Goal: Information Seeking & Learning: Learn about a topic

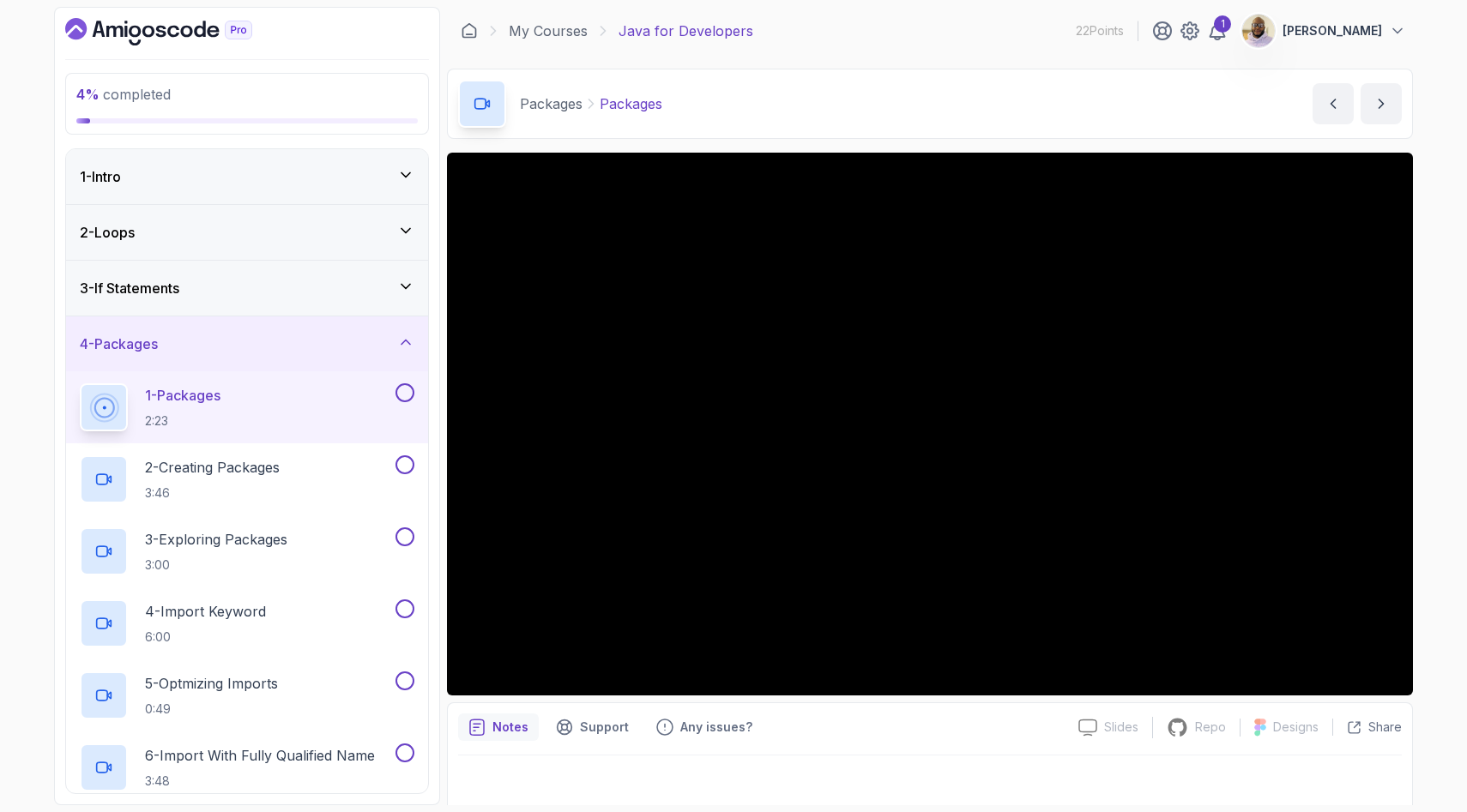
scroll to position [32, 0]
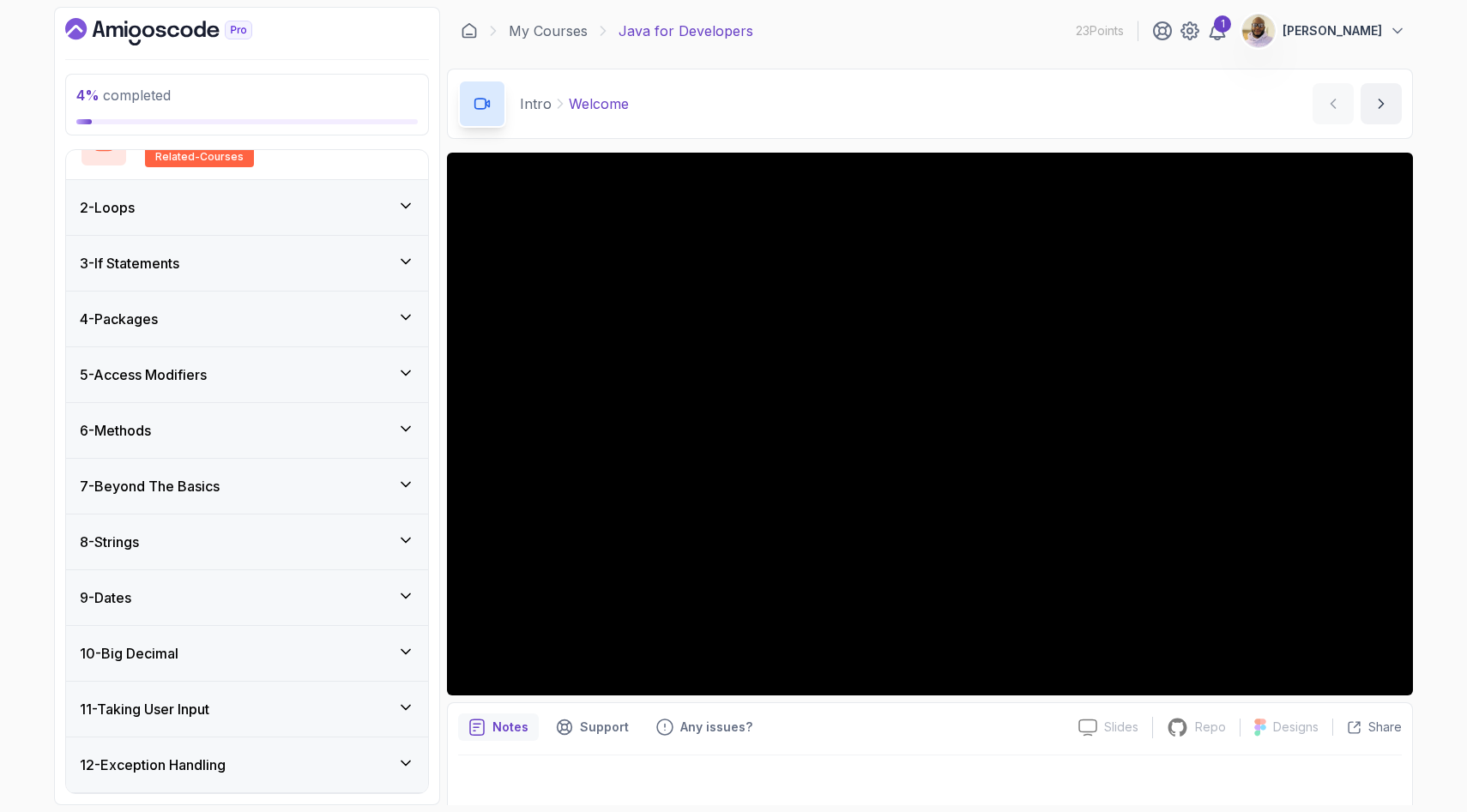
click at [229, 324] on div "4 - Packages" at bounding box center [247, 319] width 335 height 20
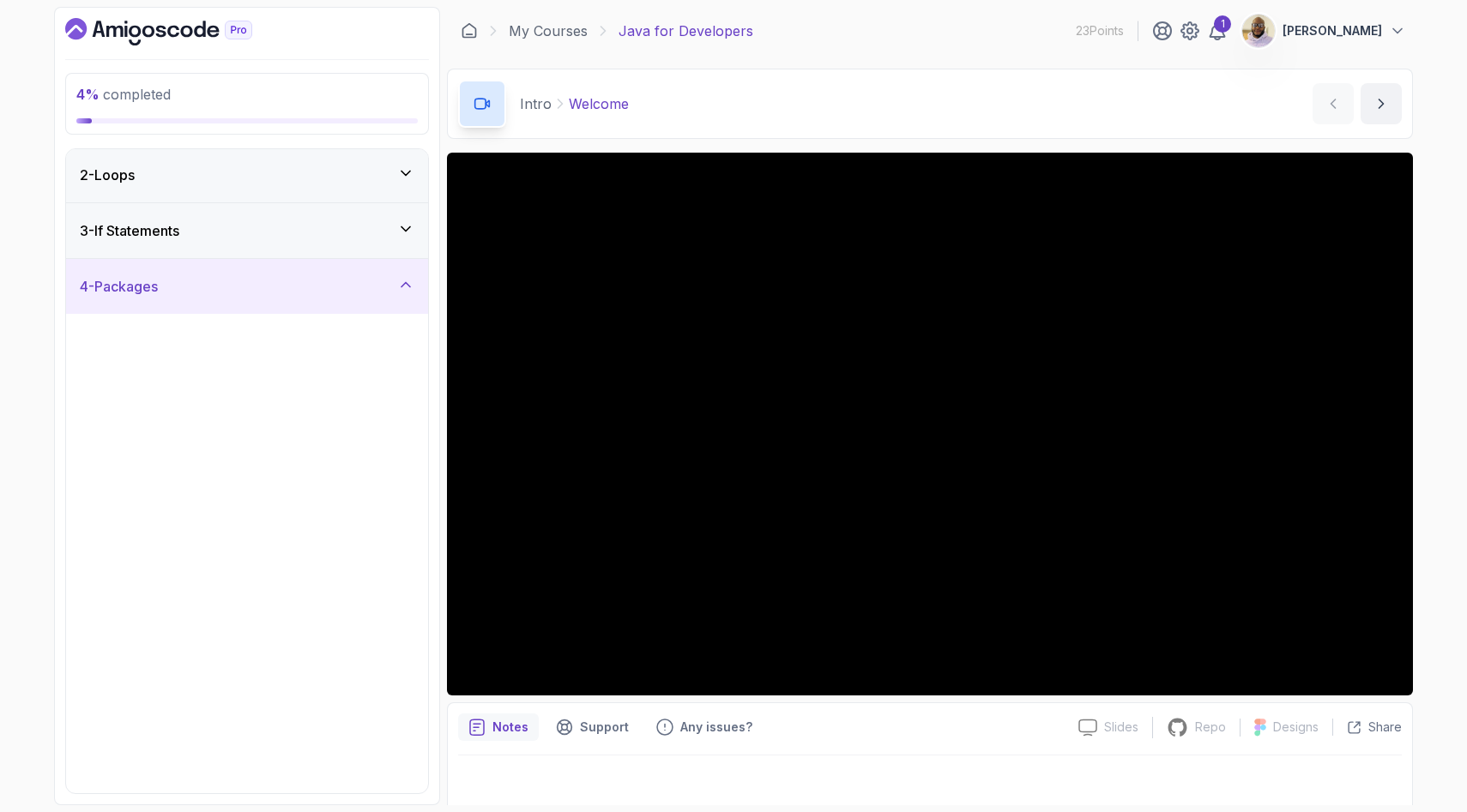
scroll to position [64, 0]
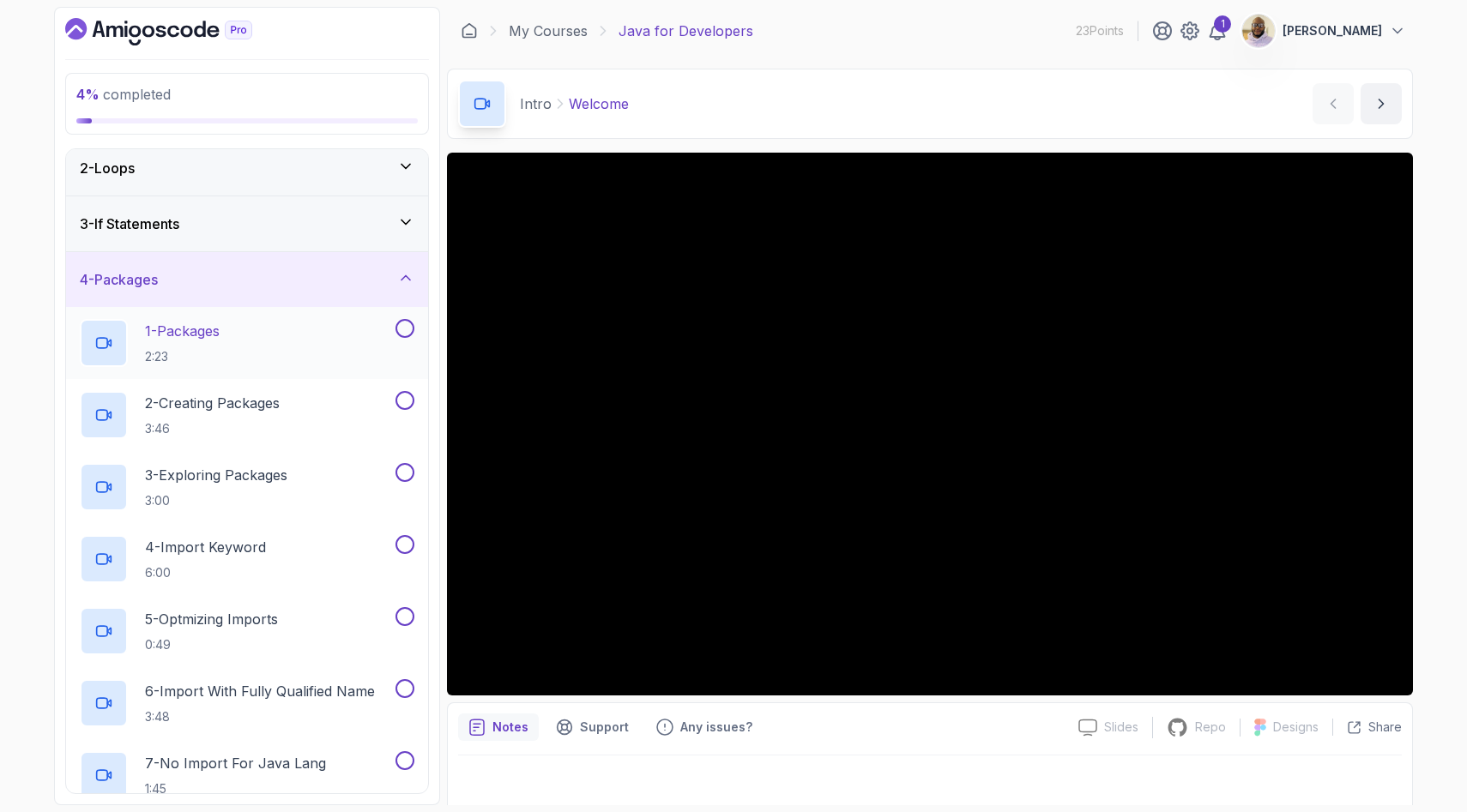
click at [218, 337] on p "1 - Packages" at bounding box center [182, 331] width 74 height 20
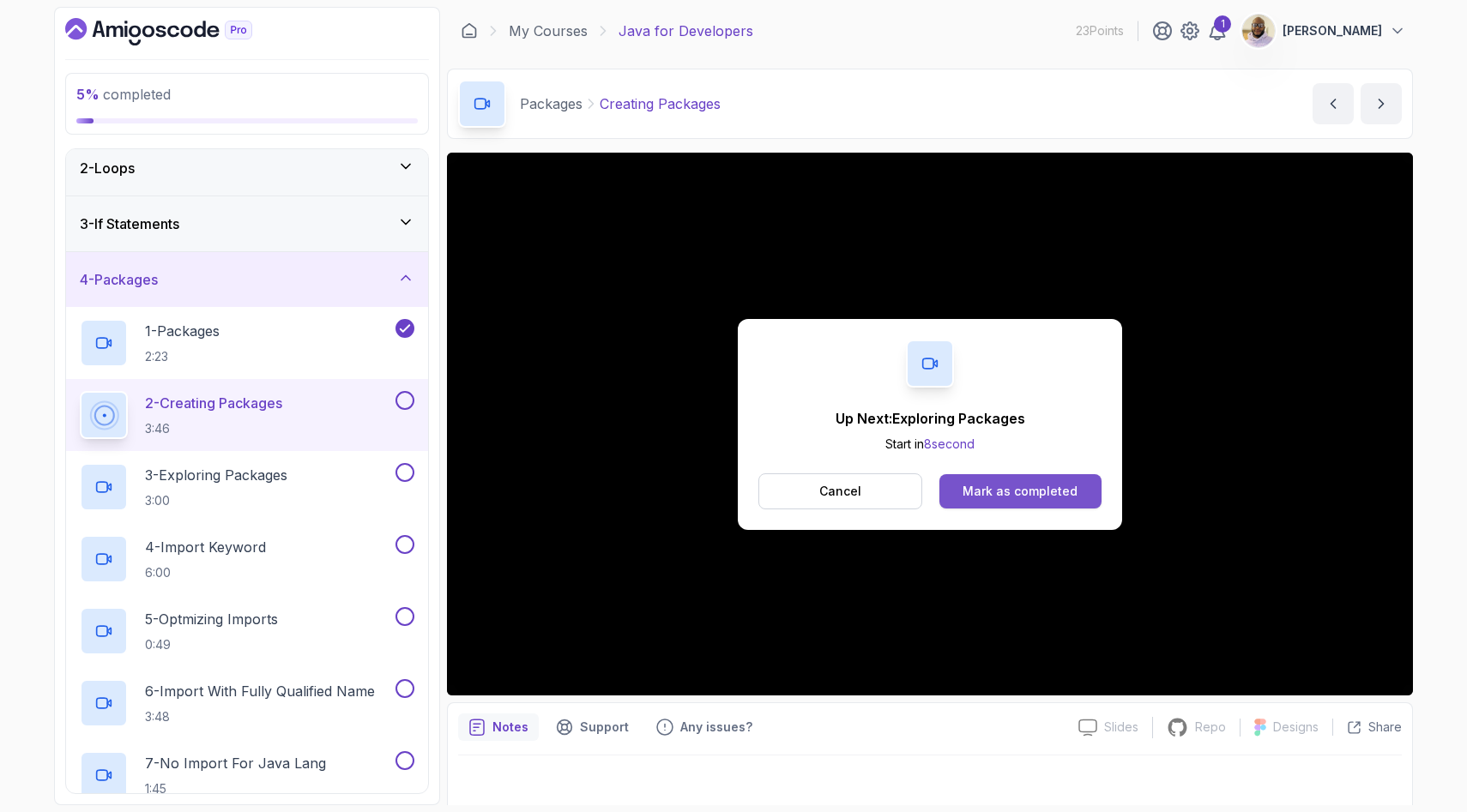
click at [1012, 487] on div "Mark as completed" at bounding box center [1019, 491] width 115 height 17
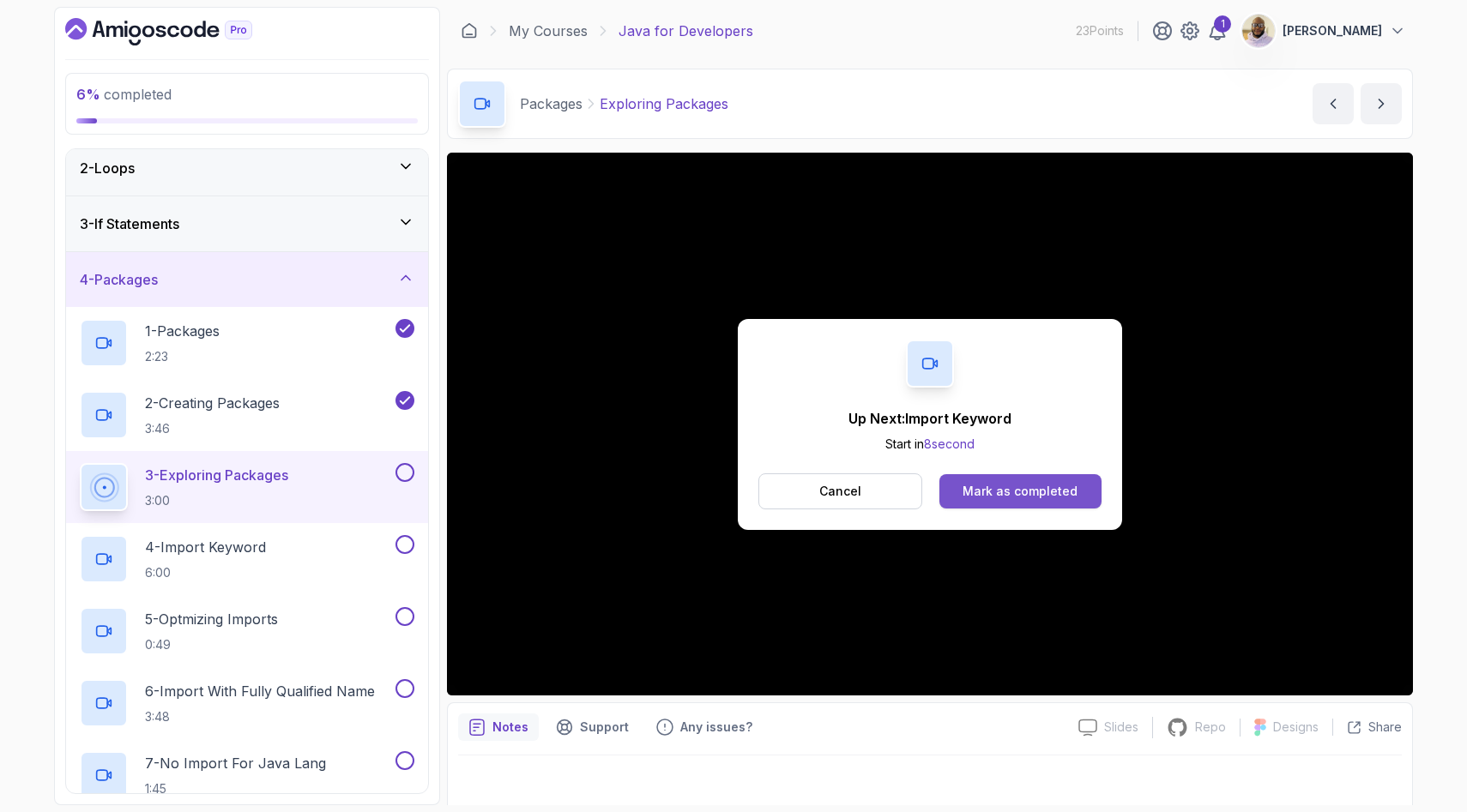
click at [1054, 498] on div "Mark as completed" at bounding box center [1019, 491] width 115 height 17
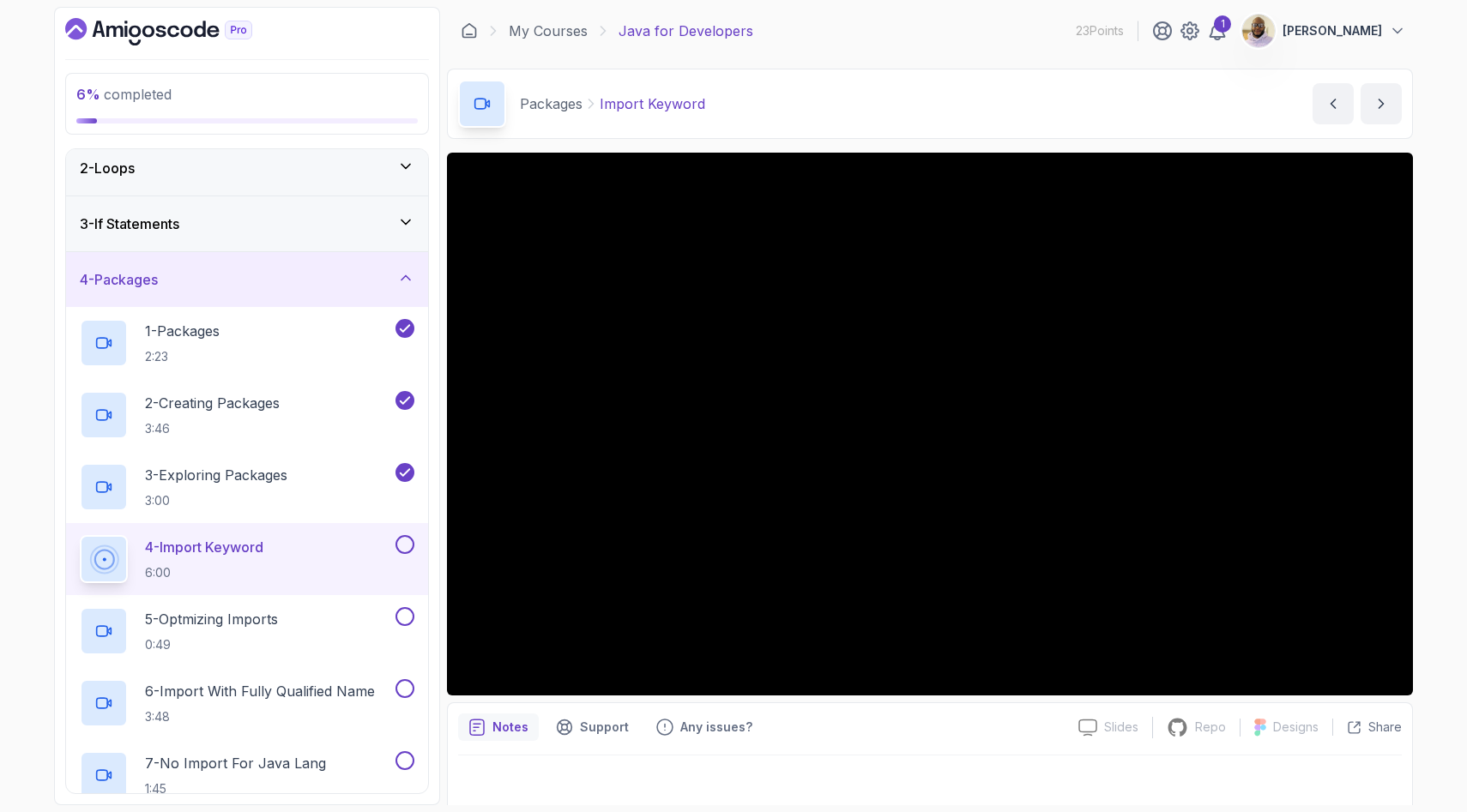
click at [1282, 778] on div at bounding box center [930, 780] width 944 height 48
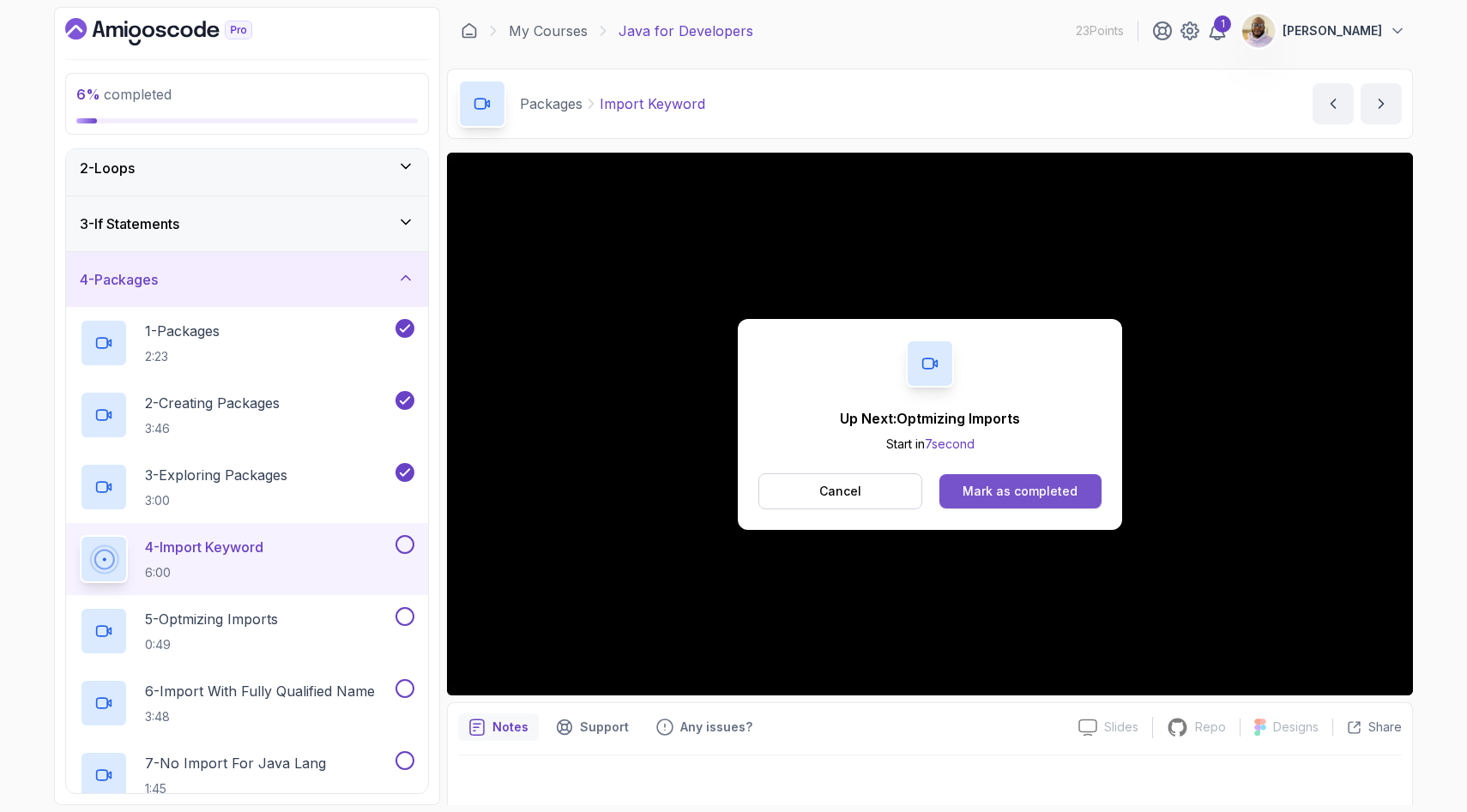
click at [1017, 479] on button "Mark as completed" at bounding box center [1020, 491] width 162 height 34
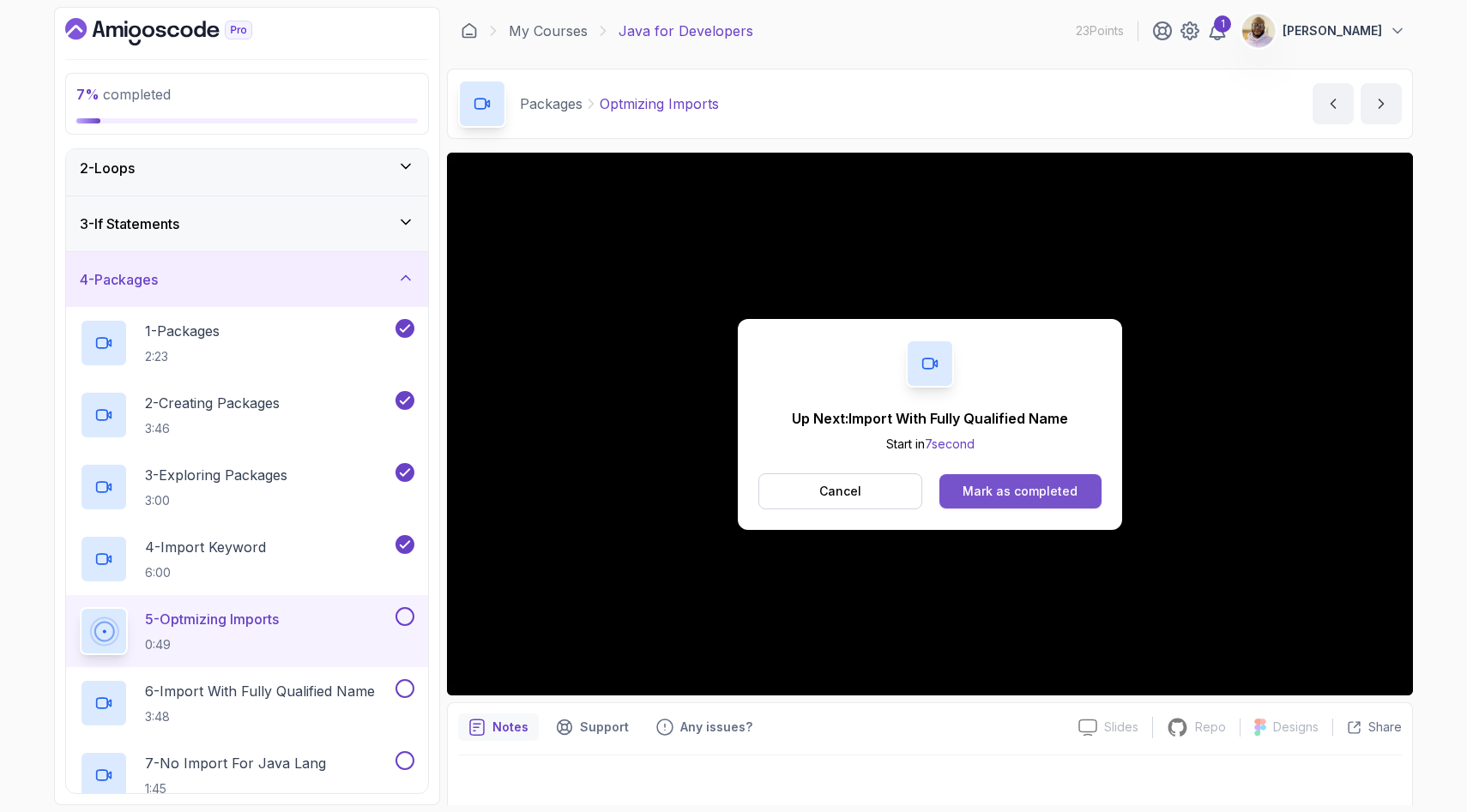
click at [1042, 493] on div "Mark as completed" at bounding box center [1019, 491] width 115 height 17
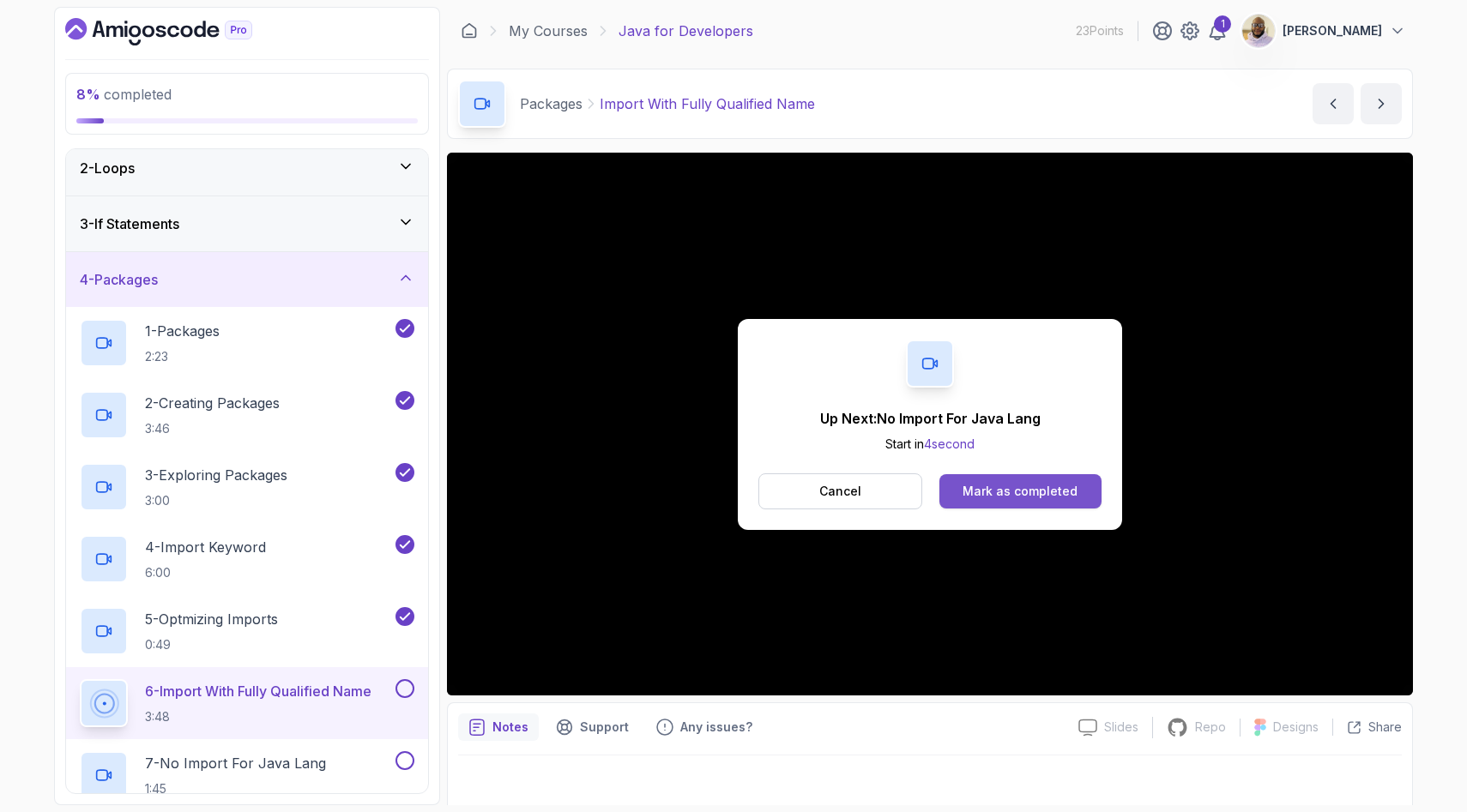
click at [982, 497] on div "Mark as completed" at bounding box center [1019, 491] width 115 height 17
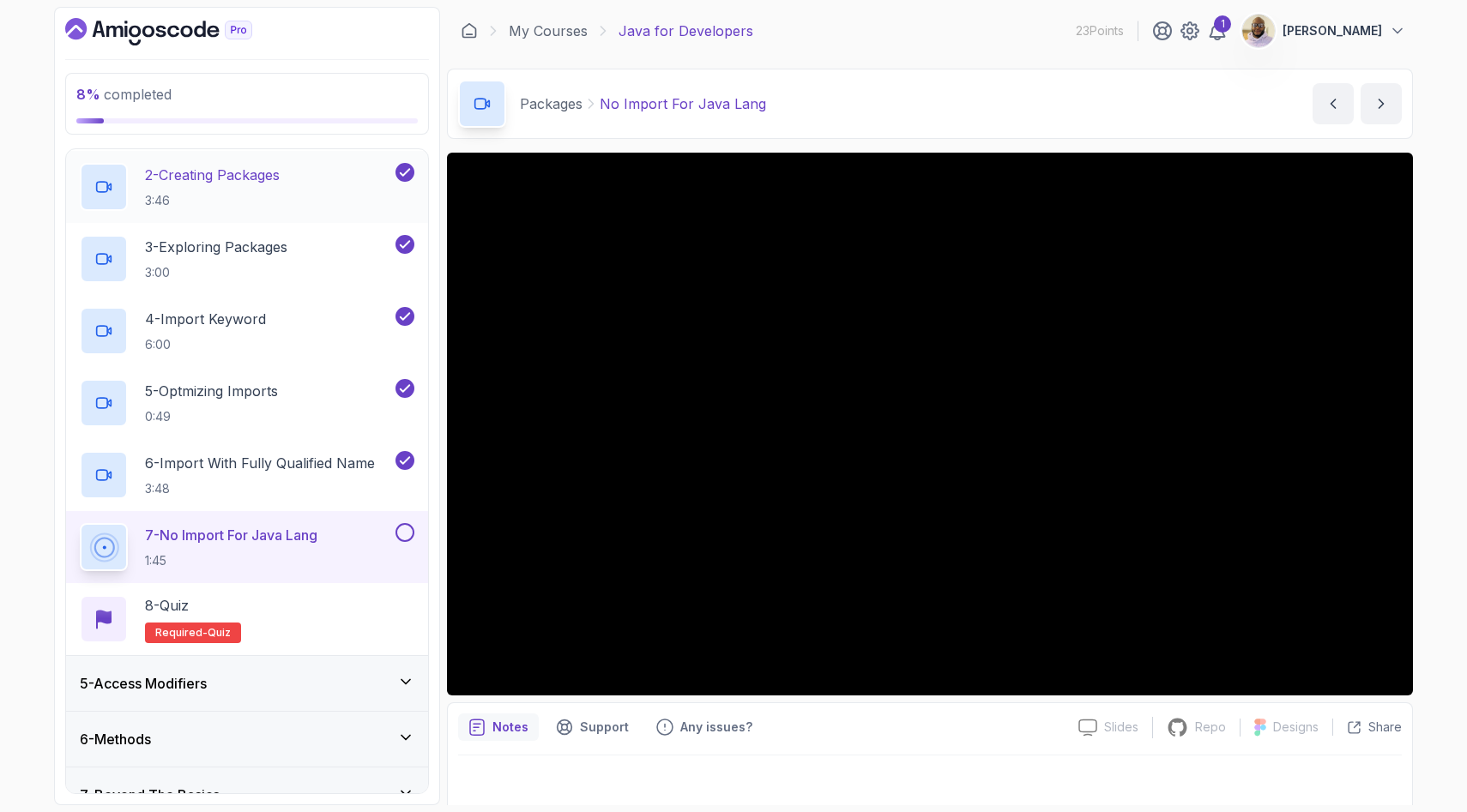
scroll to position [304, 0]
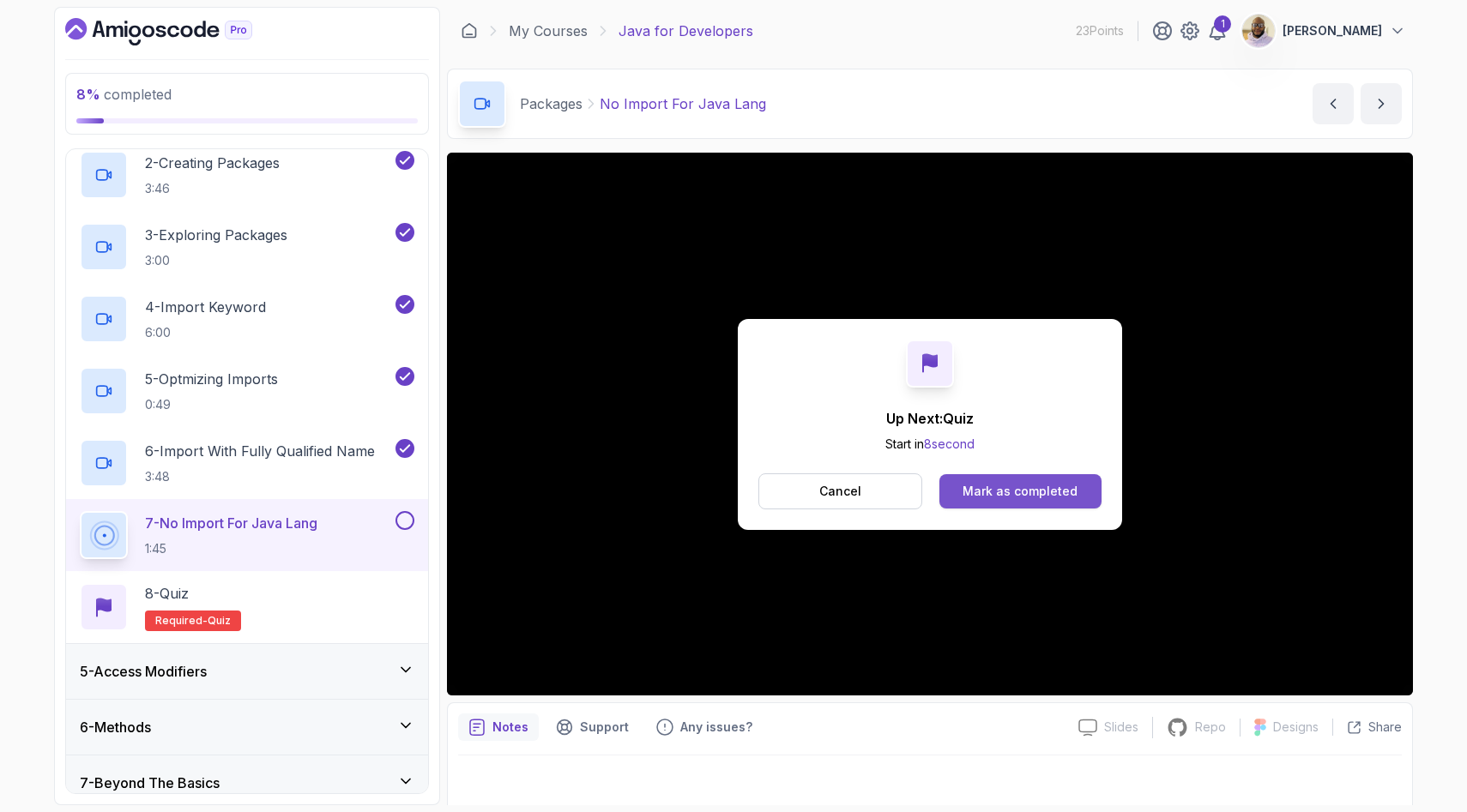
click at [981, 490] on div "Mark as completed" at bounding box center [1019, 491] width 115 height 17
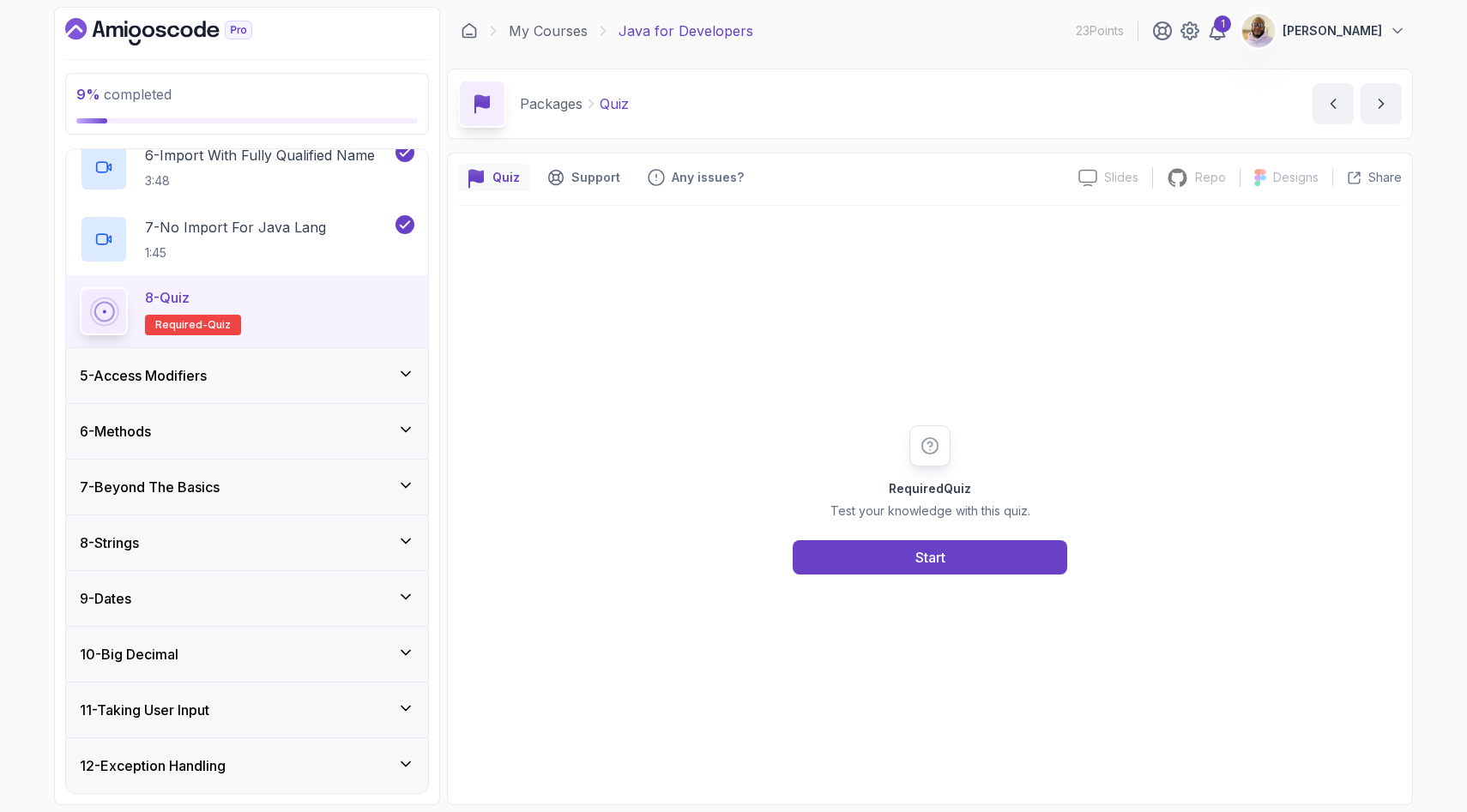
click at [167, 385] on h3 "5 - Access Modifiers" at bounding box center [143, 375] width 127 height 20
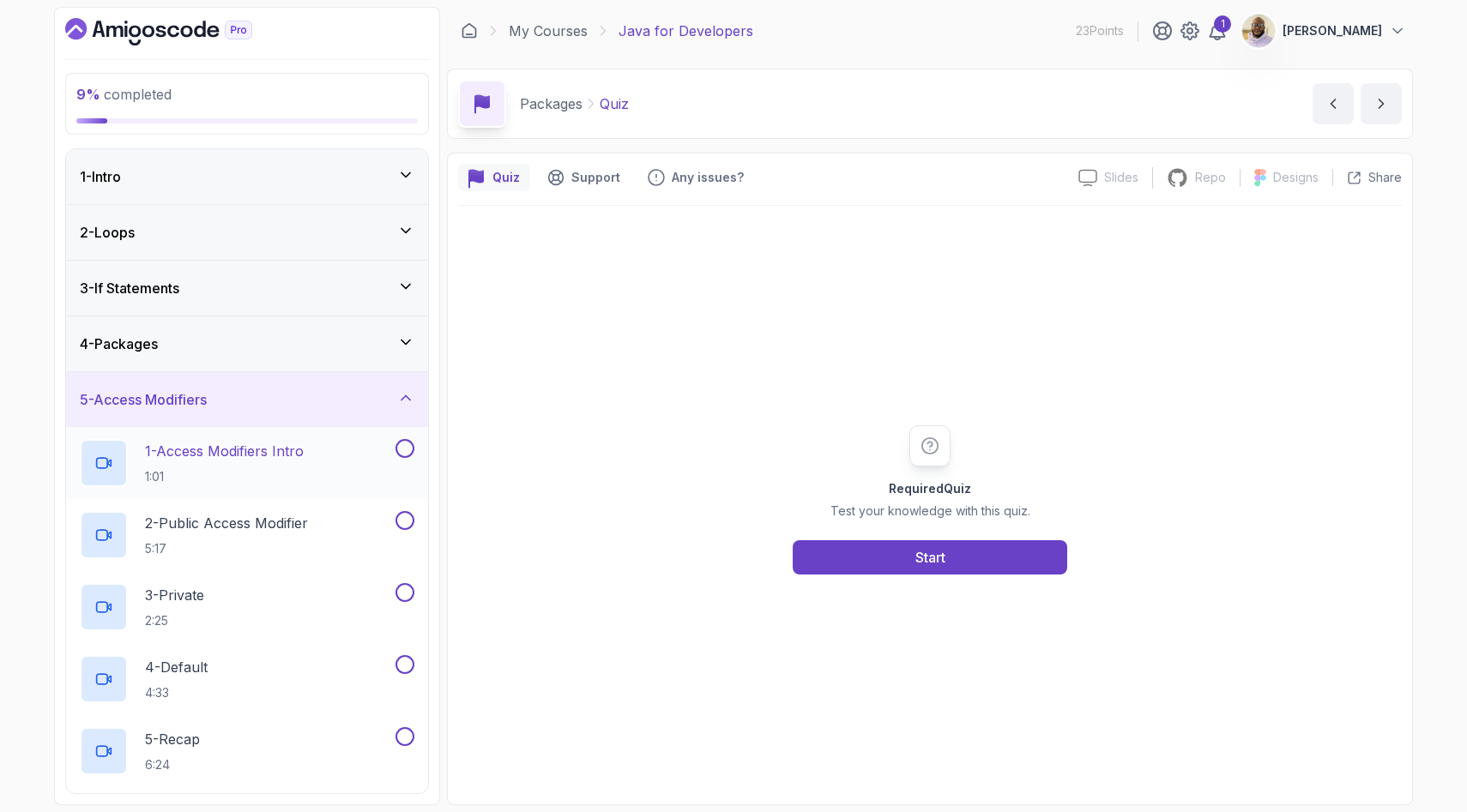
click at [226, 462] on h2 "1 - Access Modifiers Intro 1:01" at bounding box center [224, 463] width 159 height 44
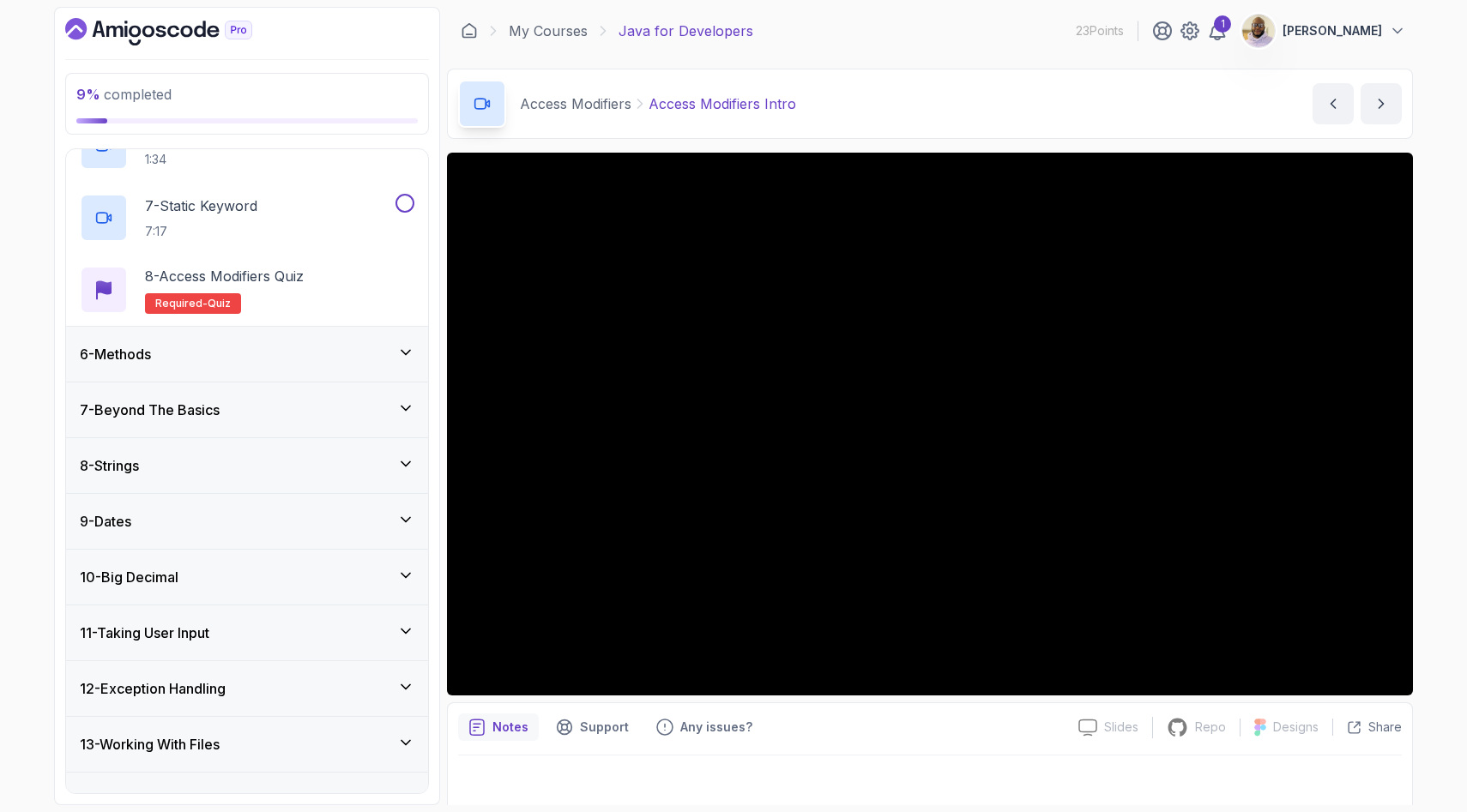
scroll to position [673, 0]
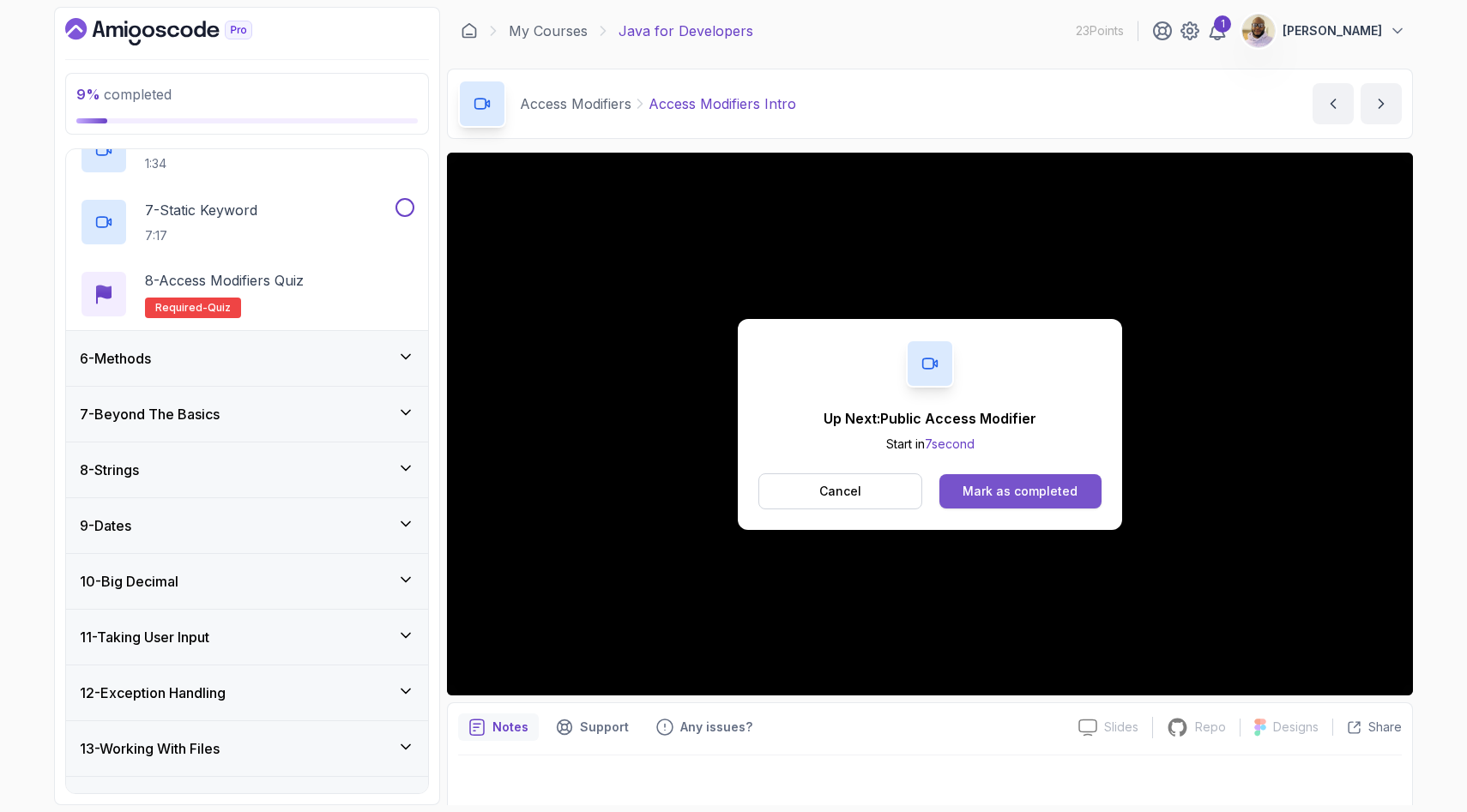
click at [994, 495] on div "Mark as completed" at bounding box center [1019, 491] width 115 height 17
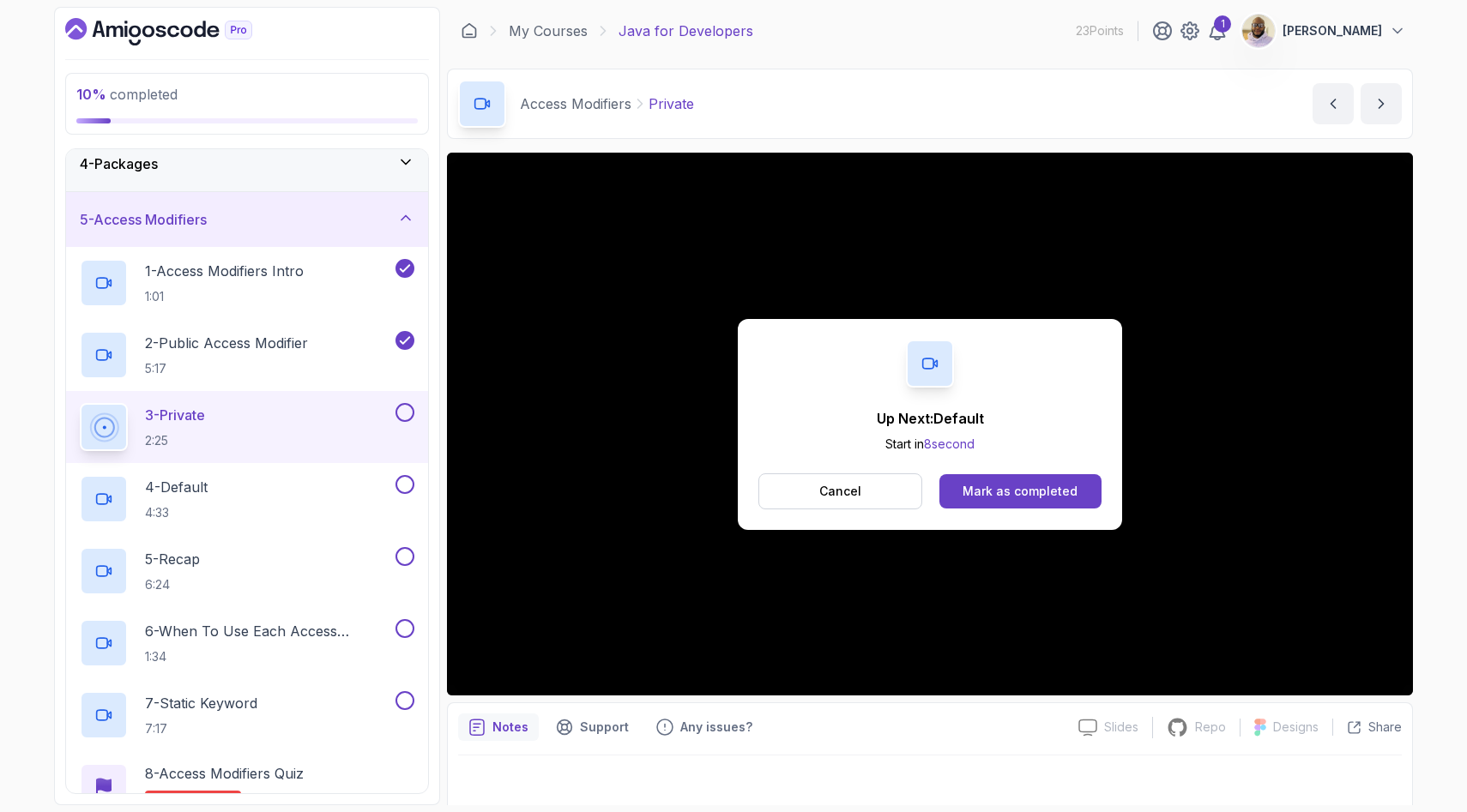
scroll to position [190, 0]
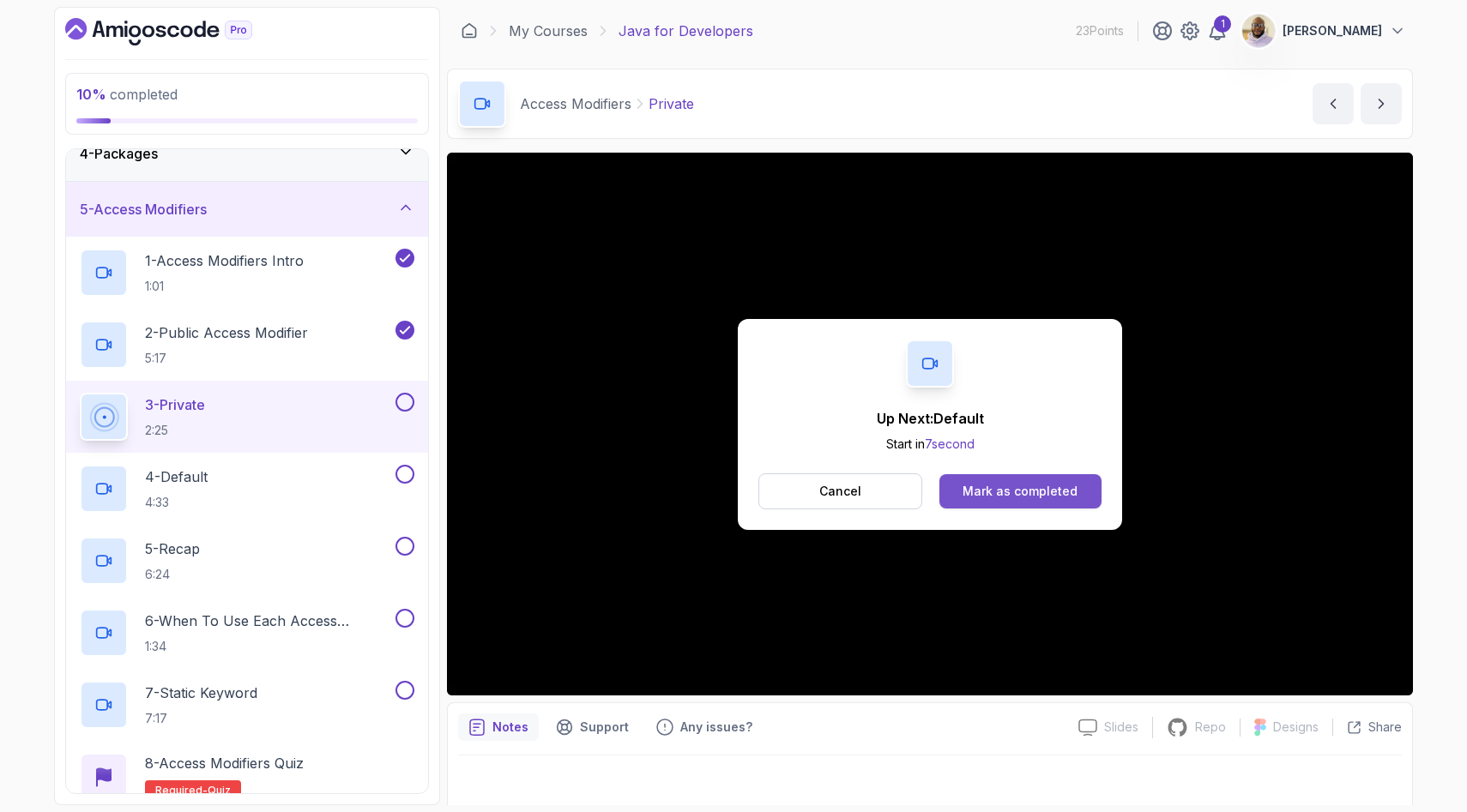
click at [1016, 488] on div "Mark as completed" at bounding box center [1019, 491] width 115 height 17
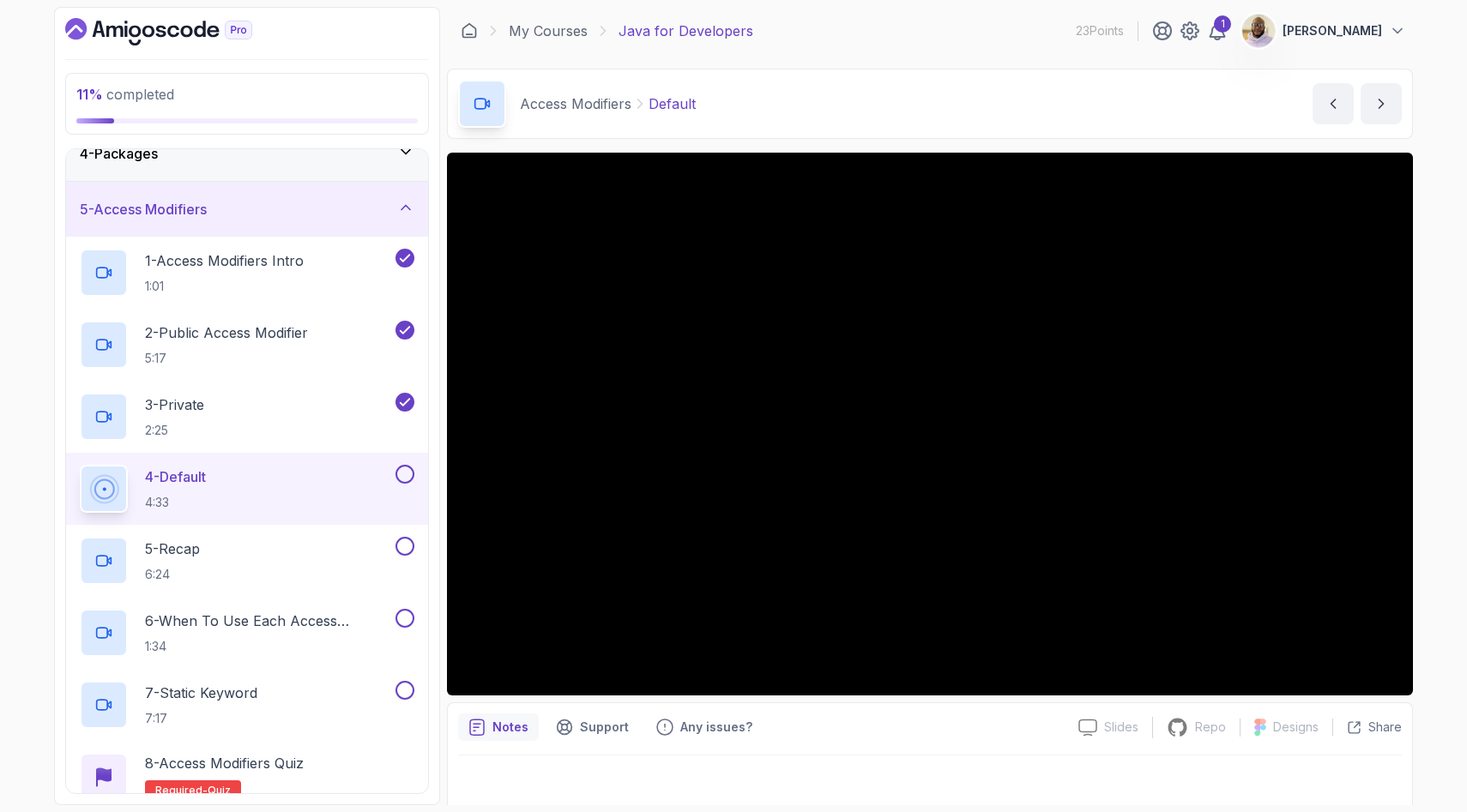
click at [412, 145] on div "11 % completed 1 - Intro 2 - Loops 3 - If Statements 4 - Packages 5 - Access Mo…" at bounding box center [247, 406] width 386 height 798
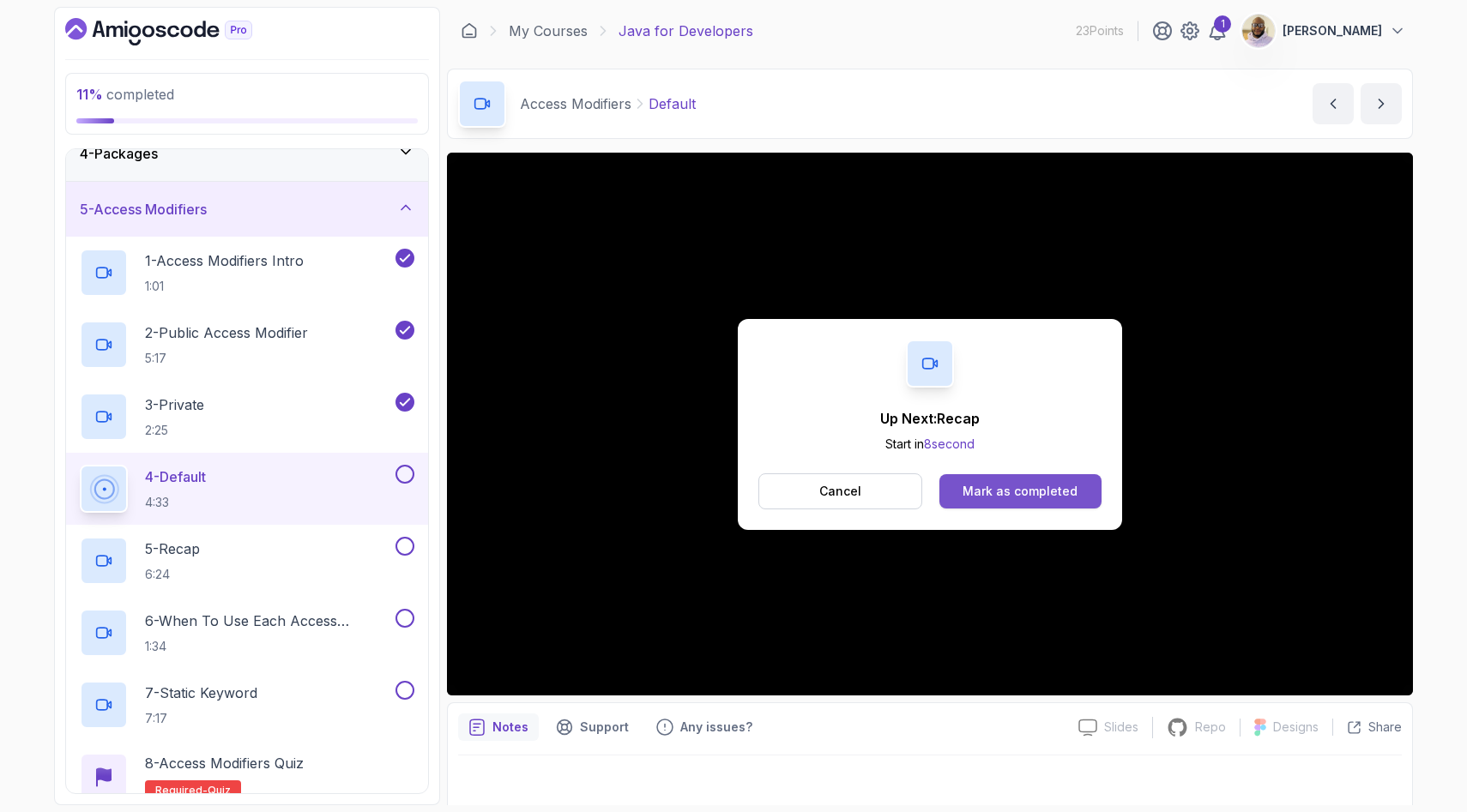
click at [996, 486] on div "Mark as completed" at bounding box center [1019, 491] width 115 height 17
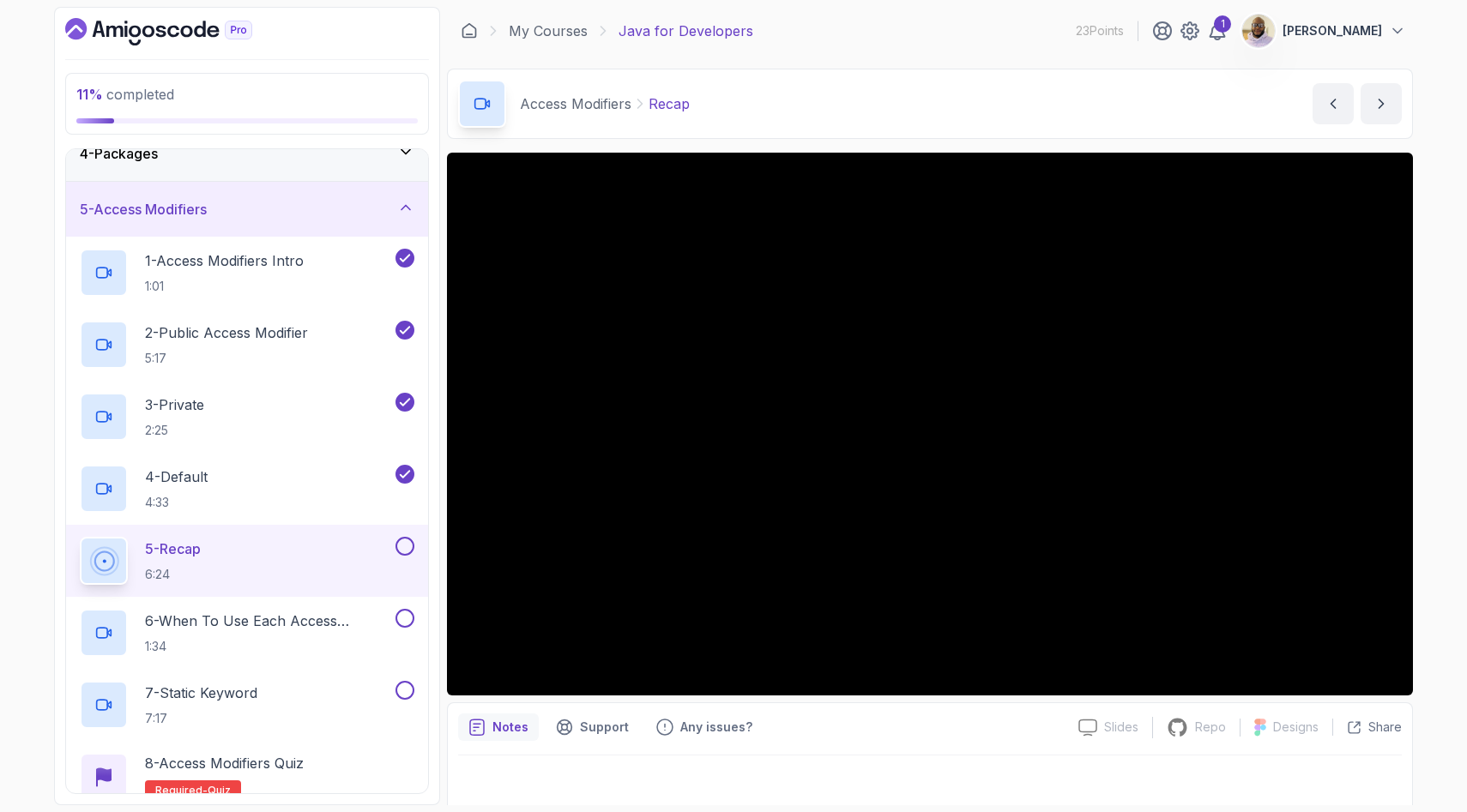
click at [406, 546] on button at bounding box center [405, 546] width 19 height 19
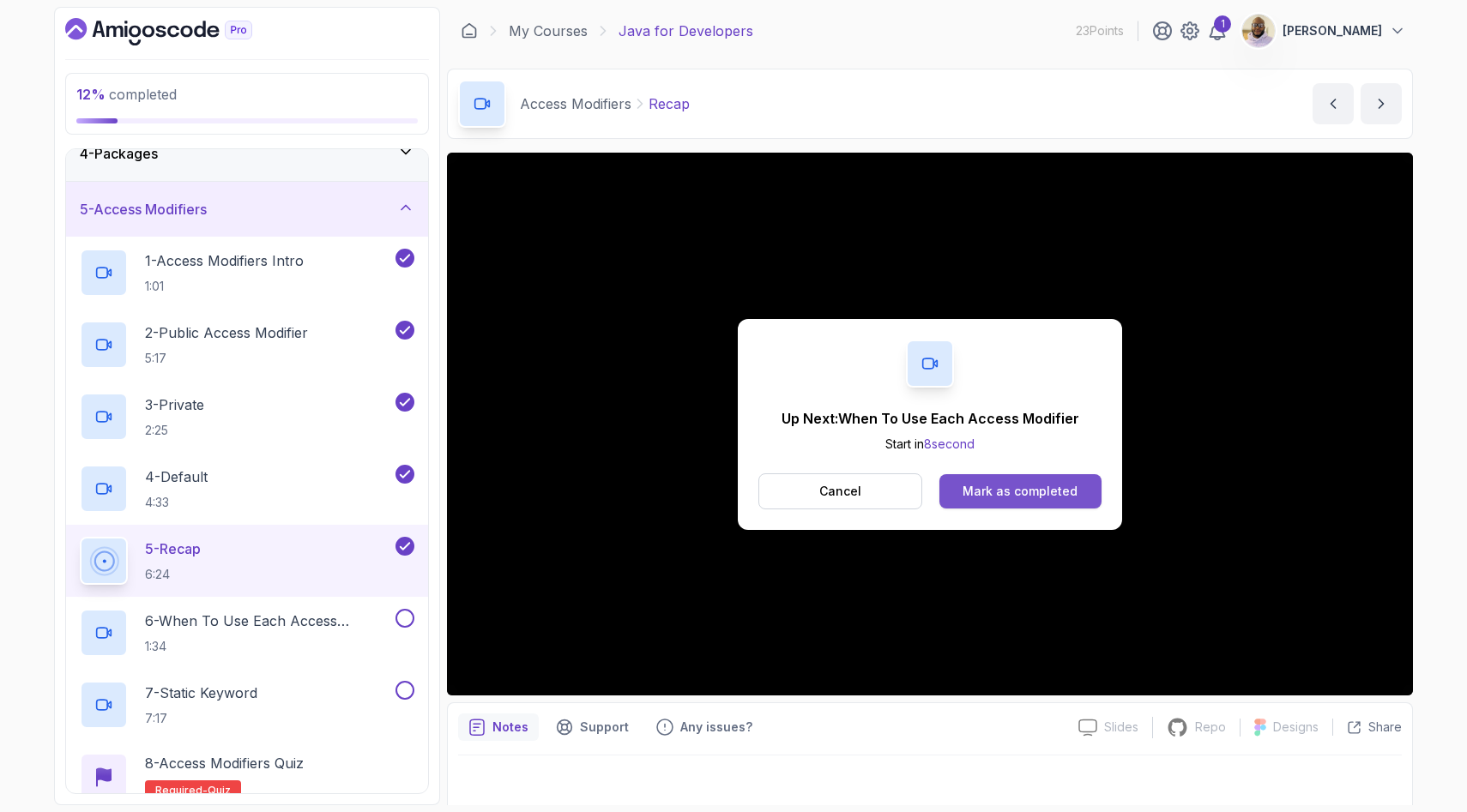
click at [1050, 490] on div "Mark as completed" at bounding box center [1019, 491] width 115 height 17
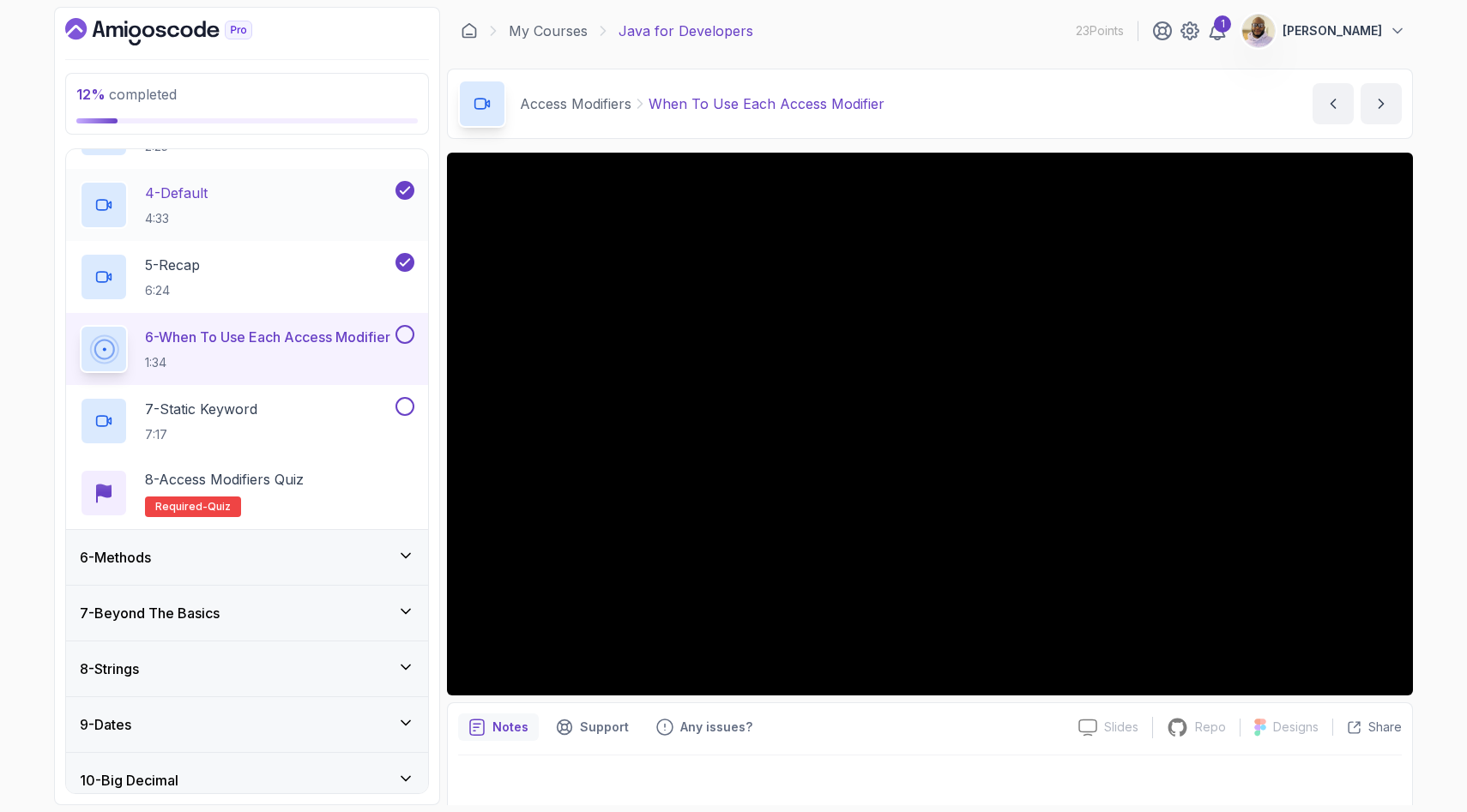
scroll to position [482, 0]
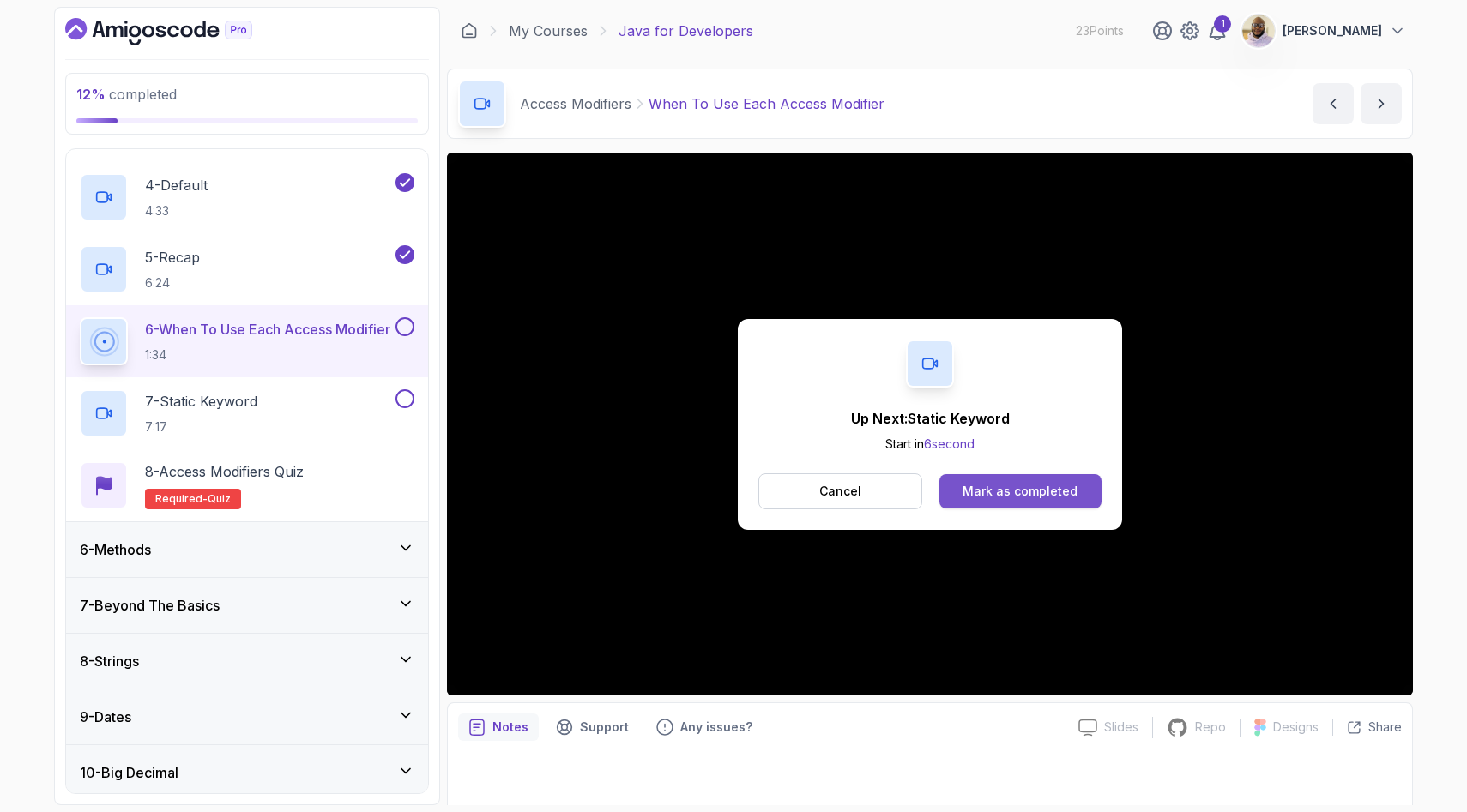
click at [976, 494] on div "Mark as completed" at bounding box center [1019, 491] width 115 height 17
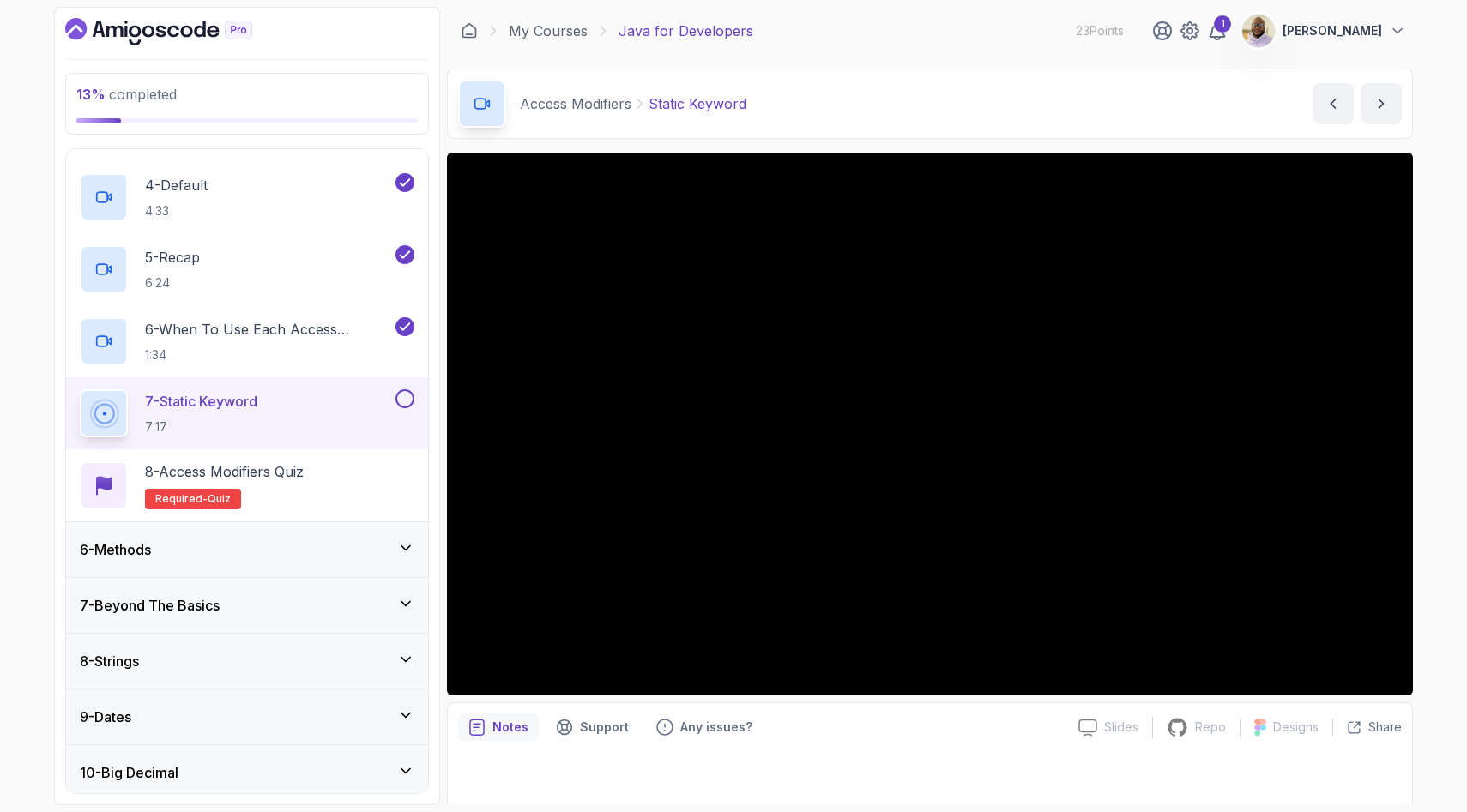
click at [403, 398] on button at bounding box center [405, 398] width 19 height 19
click at [299, 550] on div "6 - Methods" at bounding box center [247, 550] width 335 height 20
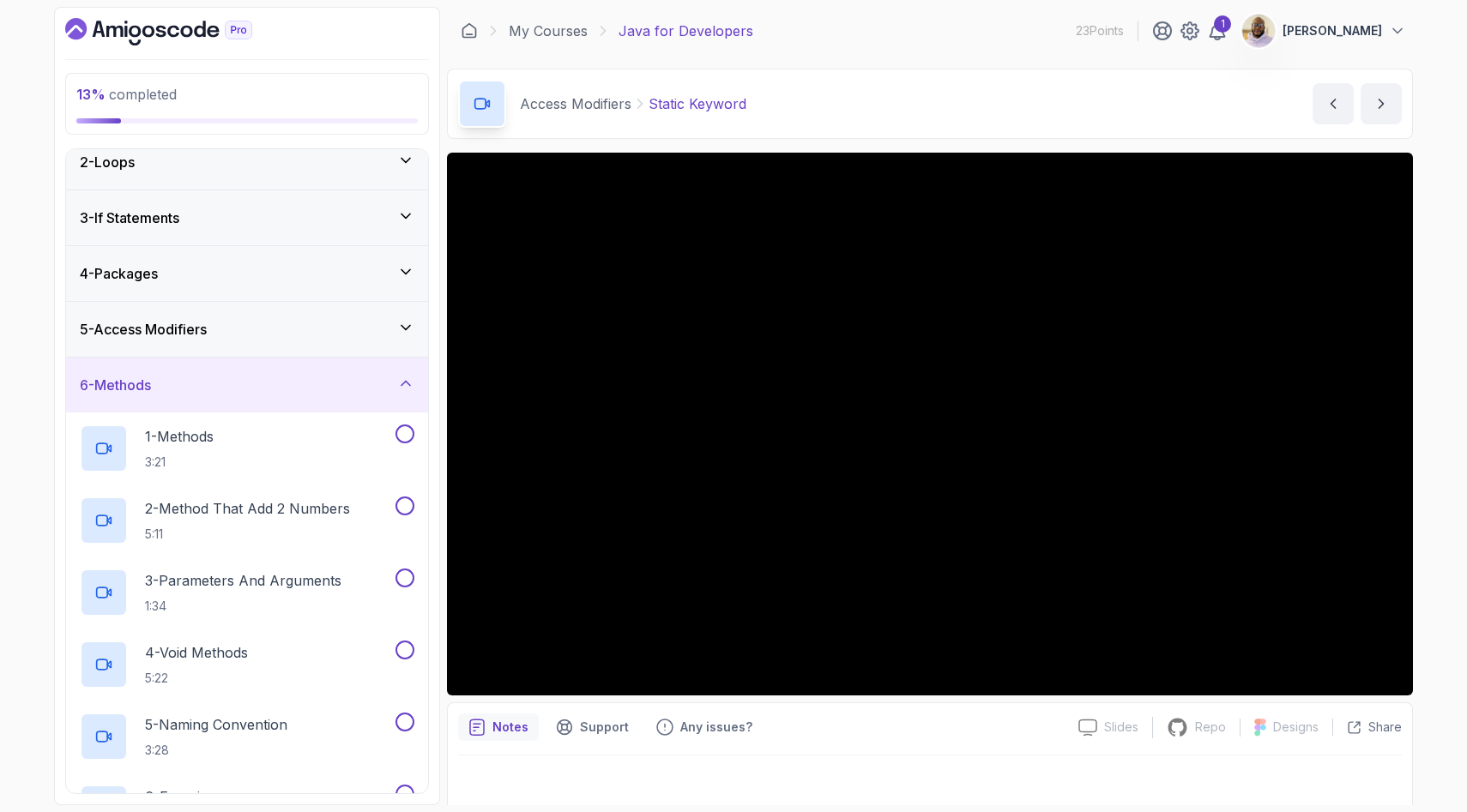
scroll to position [63, 0]
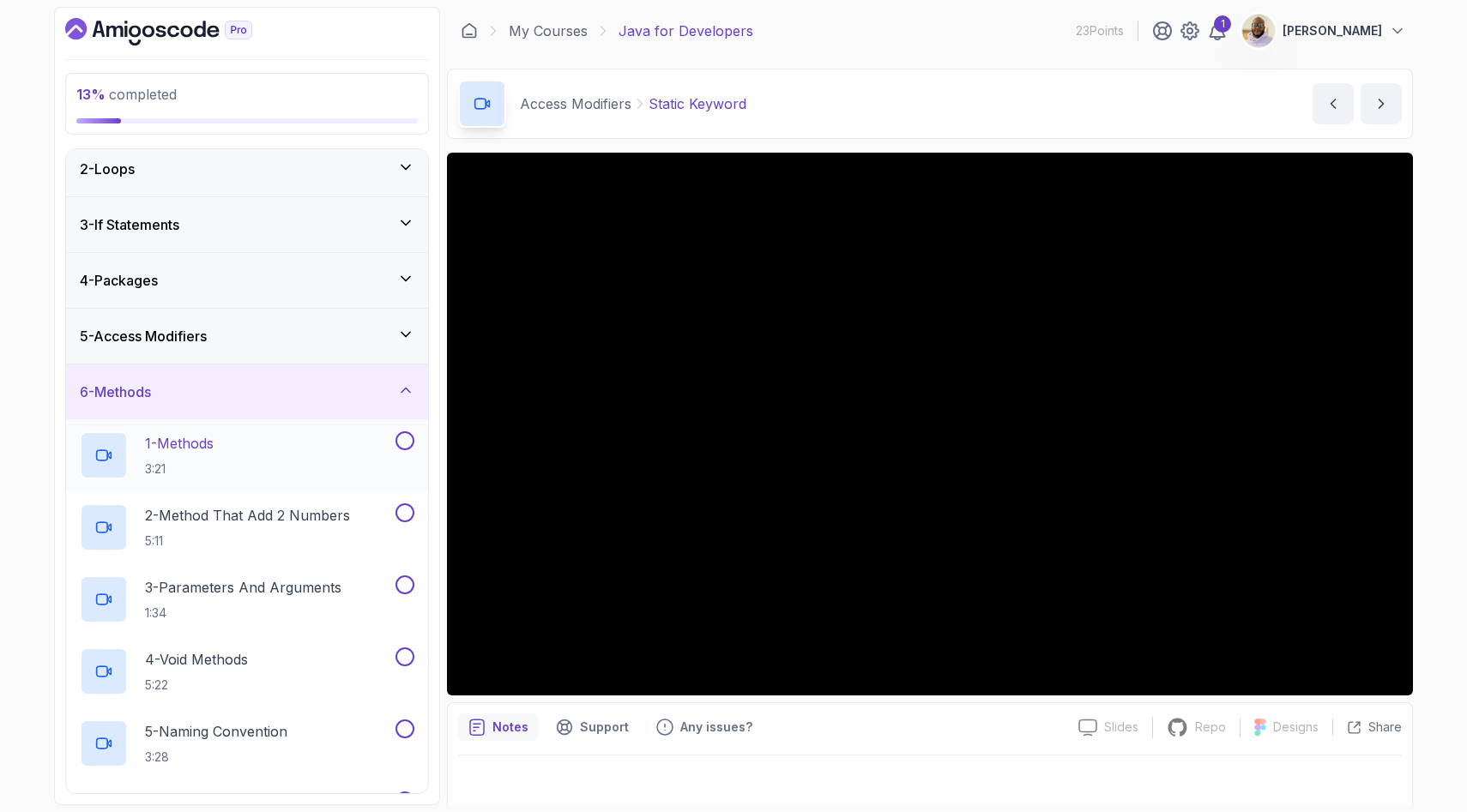
click at [299, 450] on div "1 - Methods 3:21" at bounding box center [235, 455] width 312 height 48
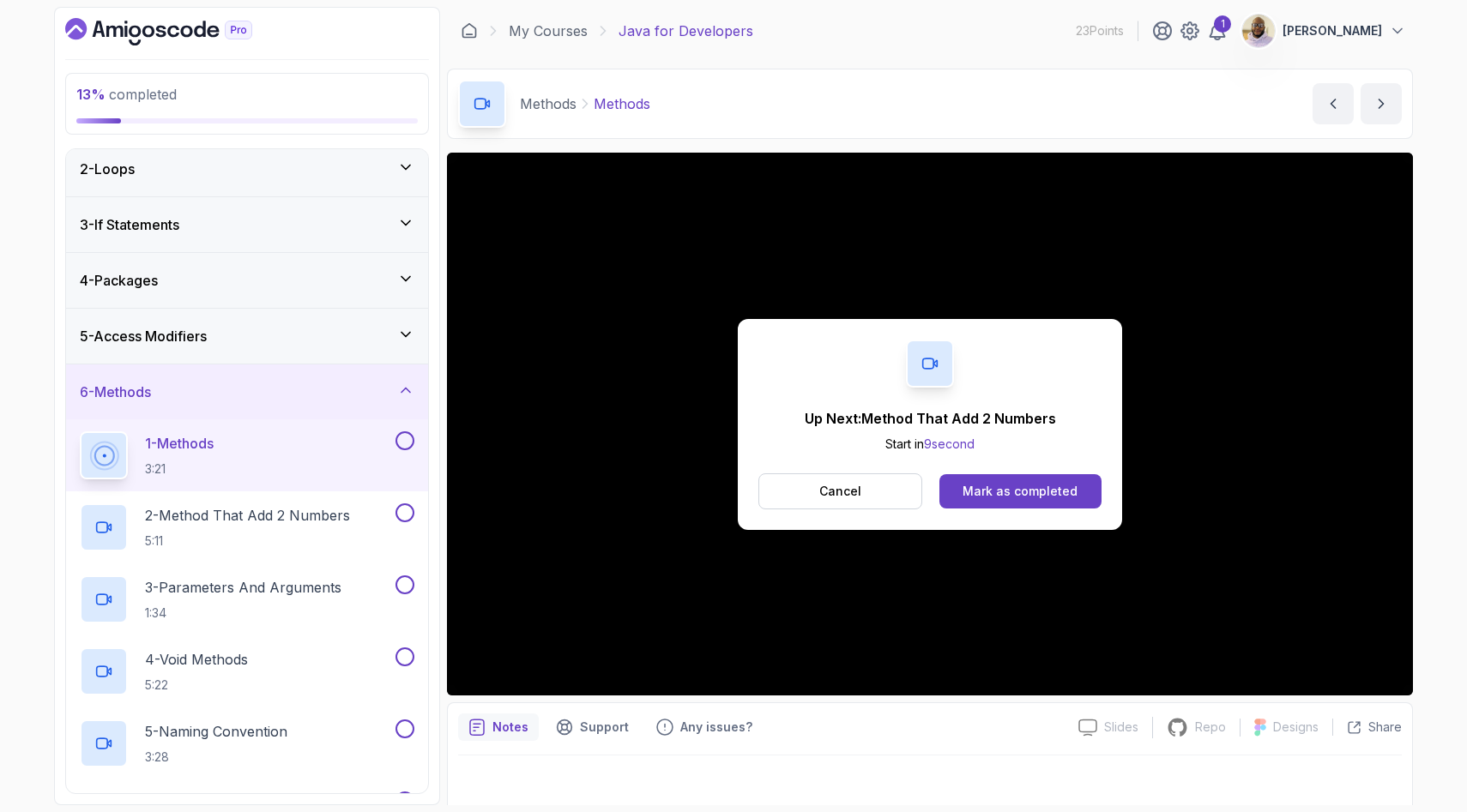
click at [403, 442] on button at bounding box center [405, 440] width 19 height 19
click at [1007, 494] on div "Mark as completed" at bounding box center [1019, 491] width 115 height 17
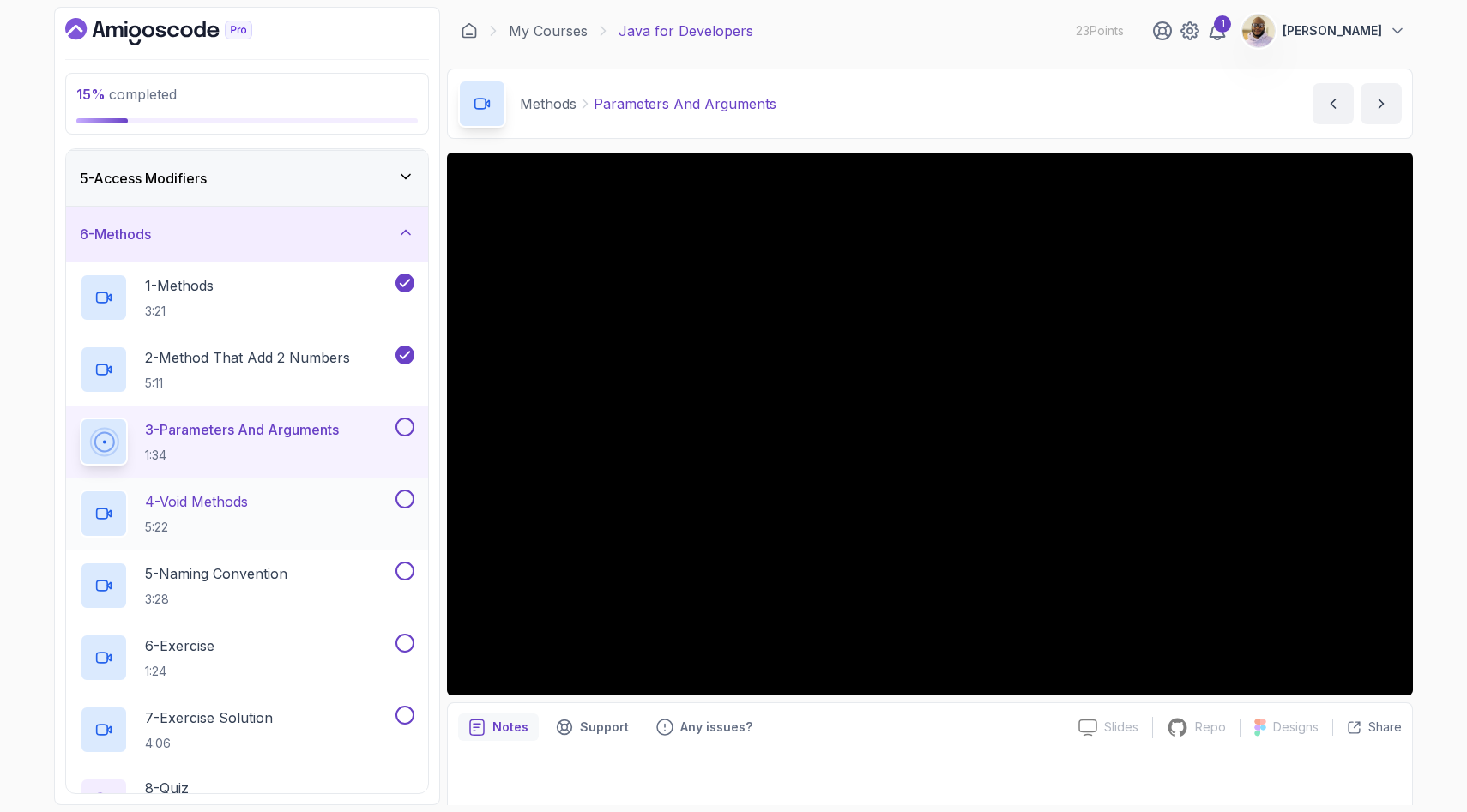
scroll to position [230, 0]
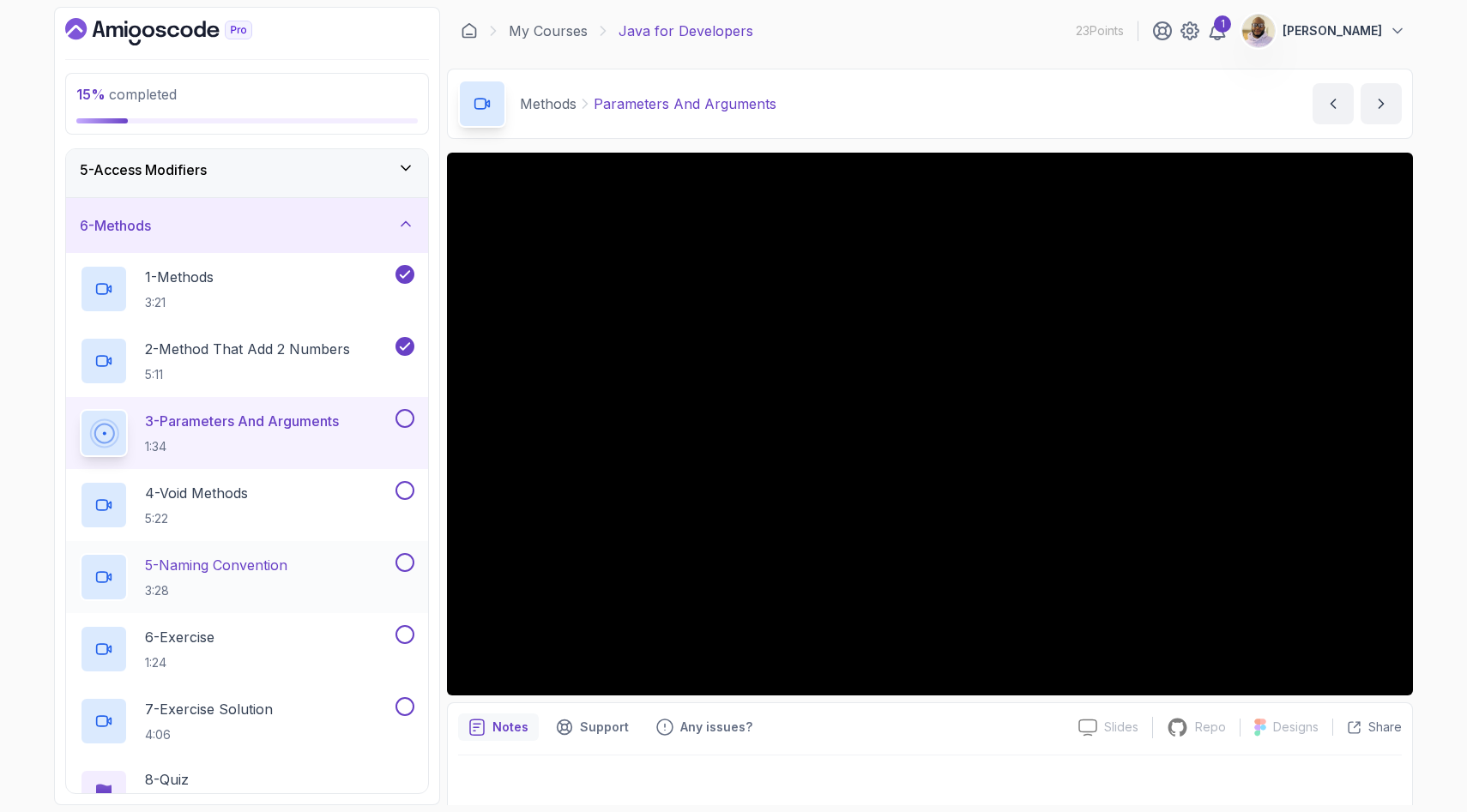
click at [281, 575] on p "5 - Naming Convention" at bounding box center [216, 565] width 143 height 20
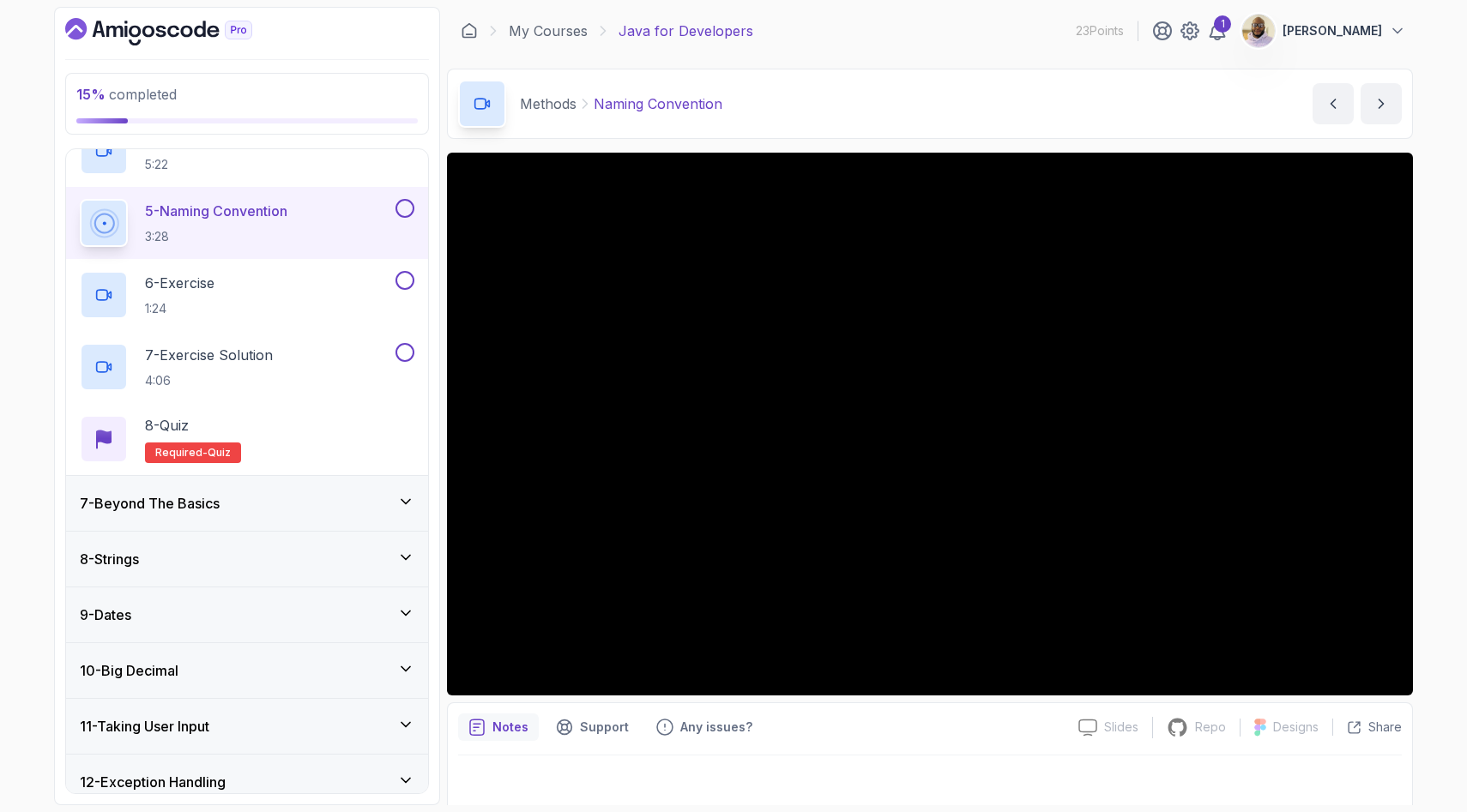
scroll to position [581, 0]
click at [180, 510] on h3 "7 - Beyond The Basics" at bounding box center [150, 506] width 140 height 20
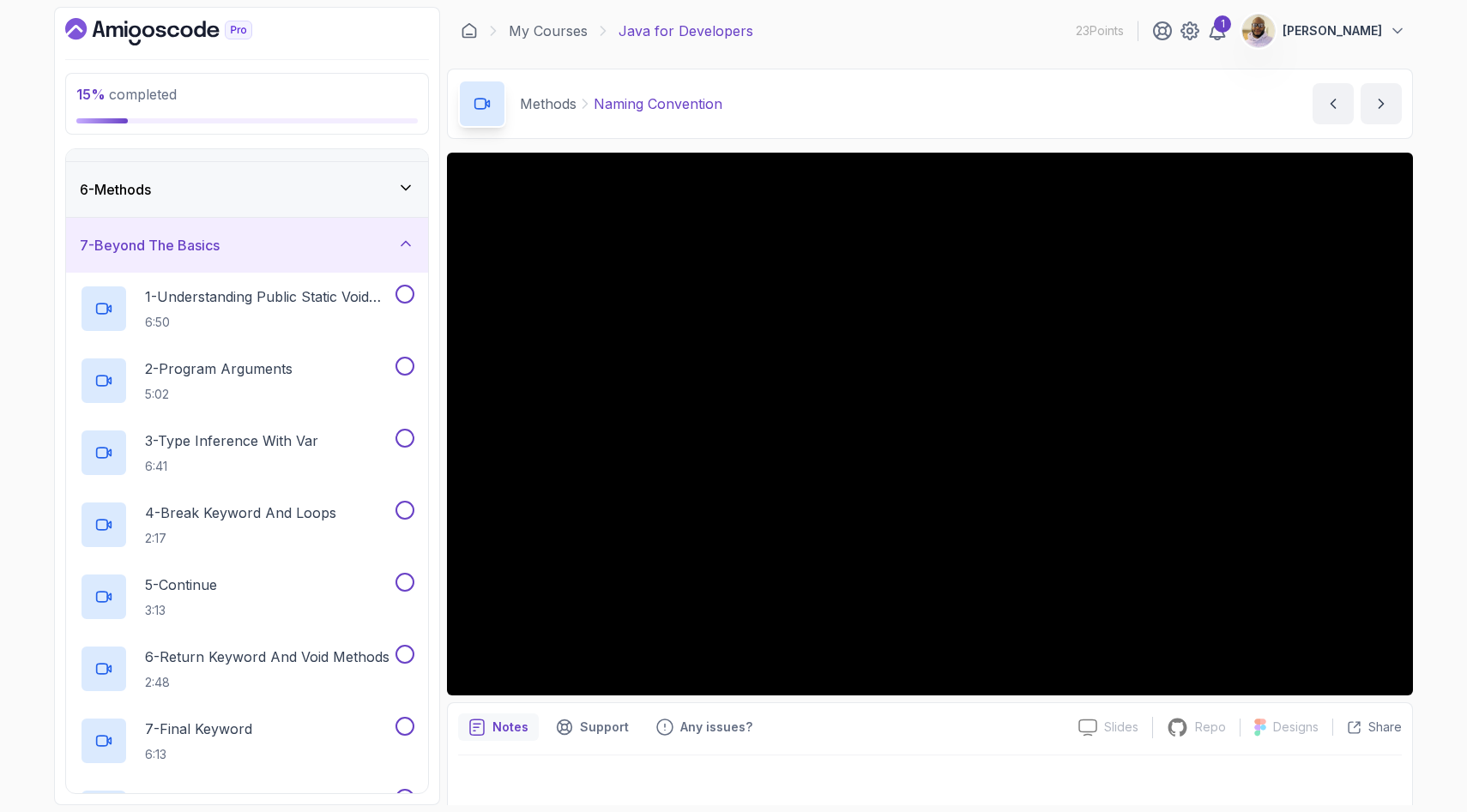
scroll to position [263, 0]
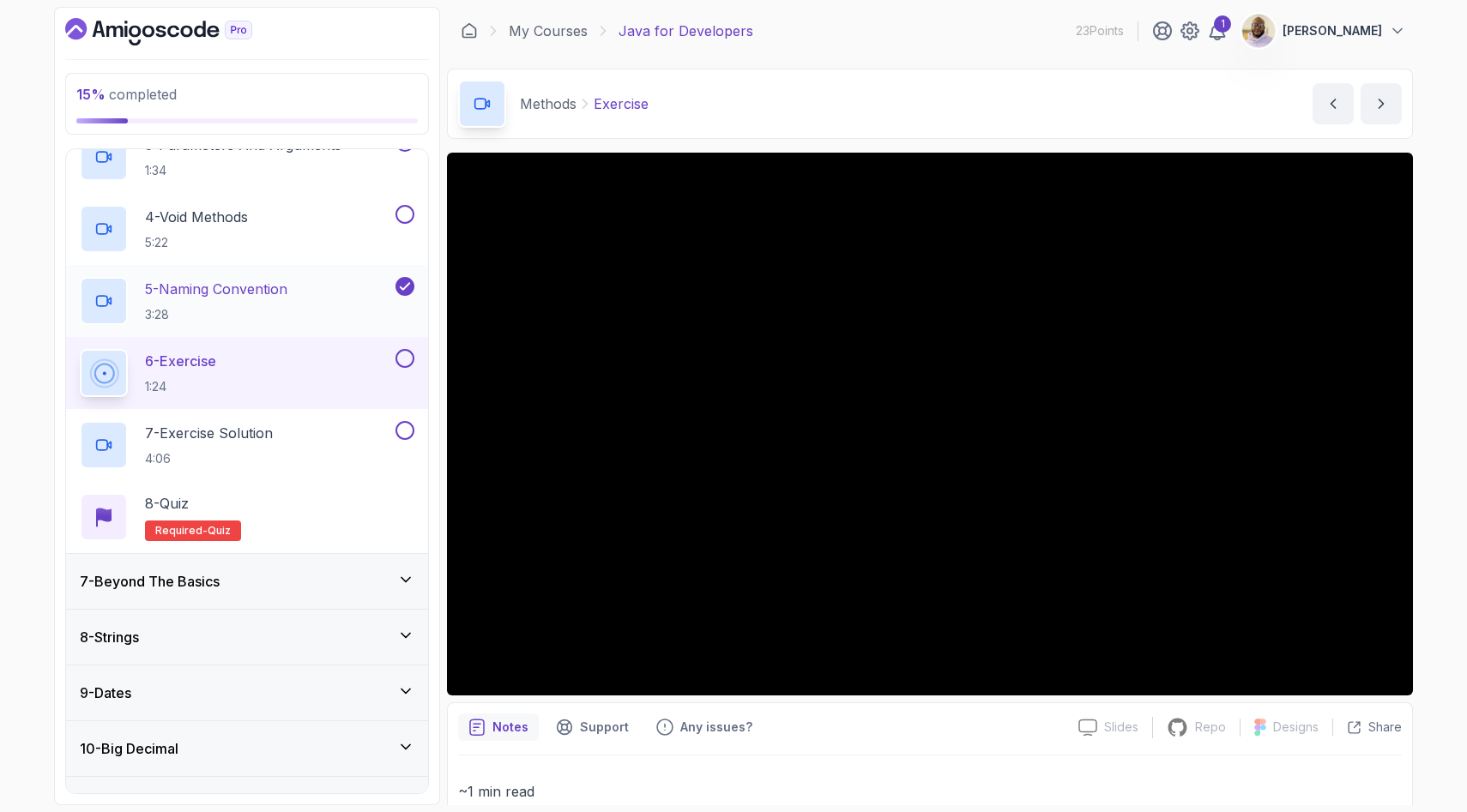
scroll to position [512, 0]
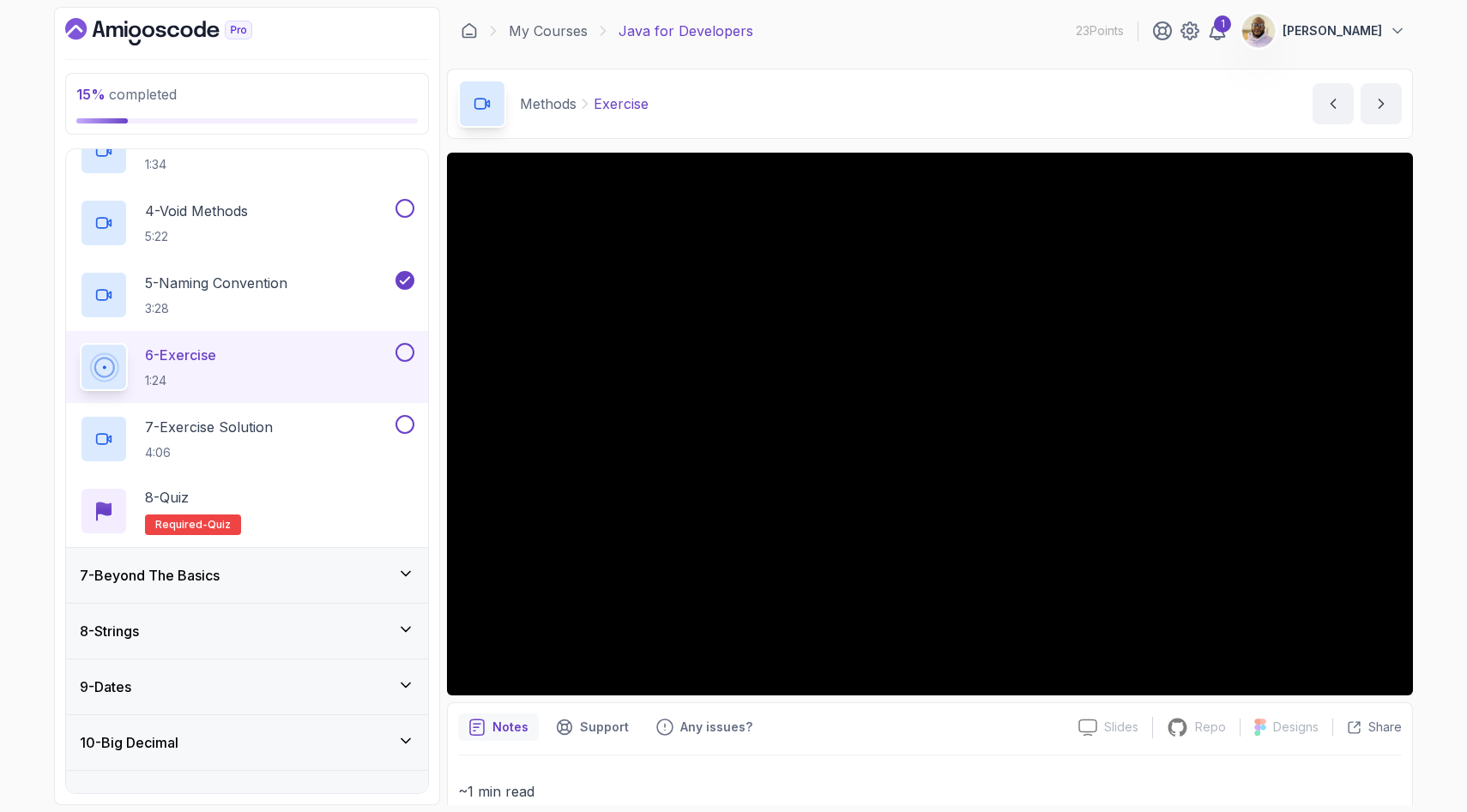
click at [120, 567] on h3 "7 - Beyond The Basics" at bounding box center [150, 576] width 140 height 20
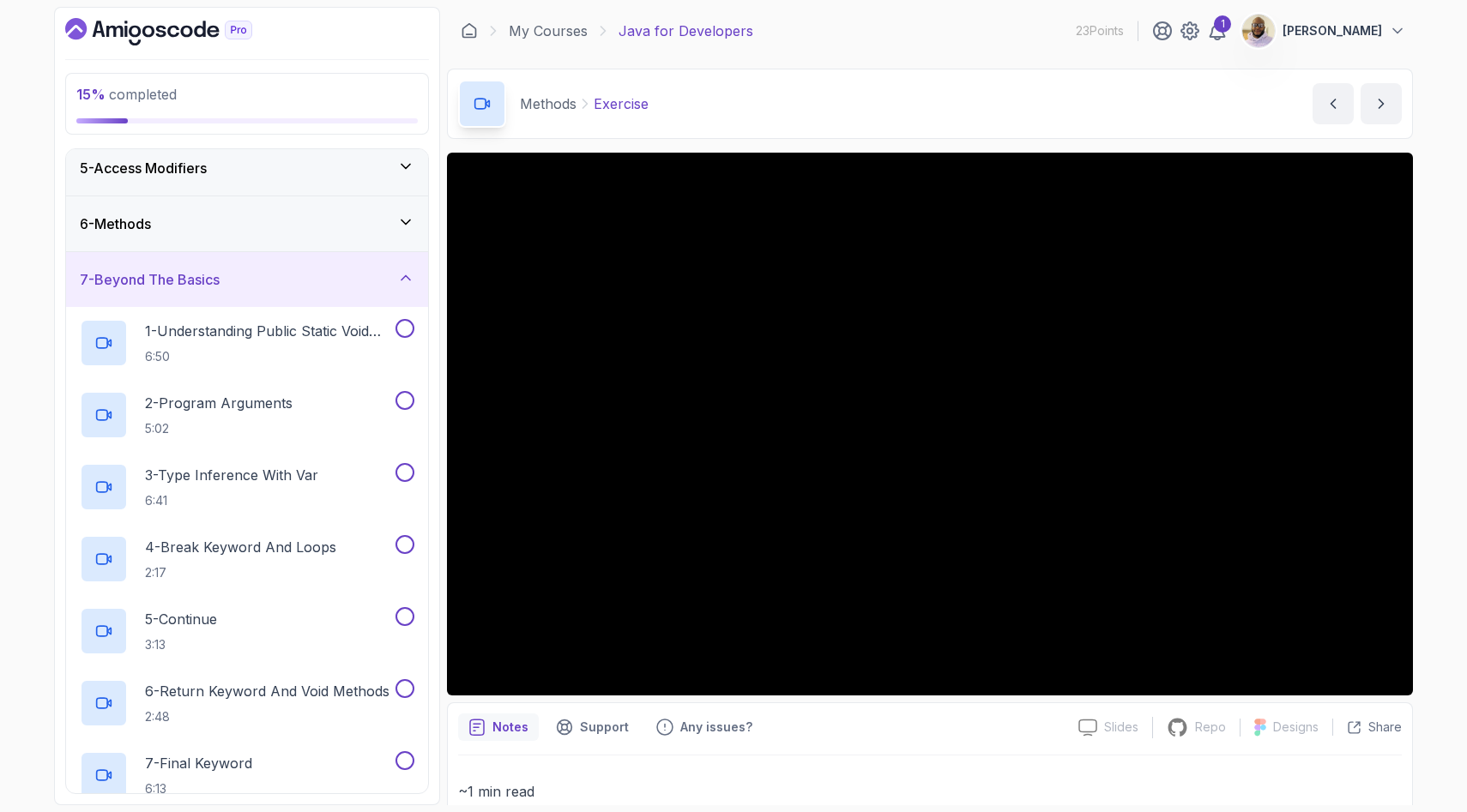
scroll to position [200, 0]
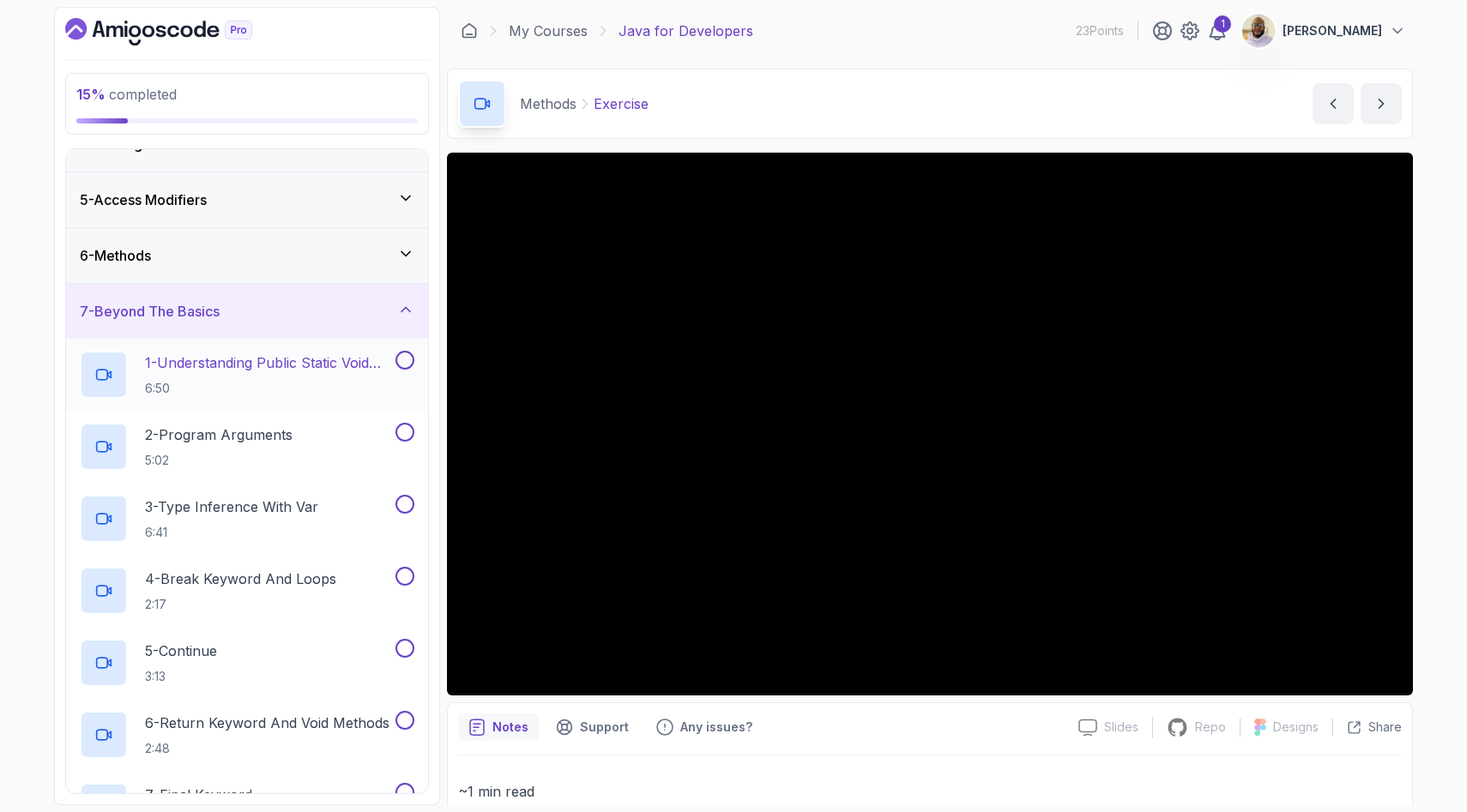
click at [196, 385] on p "6:50" at bounding box center [269, 388] width 247 height 17
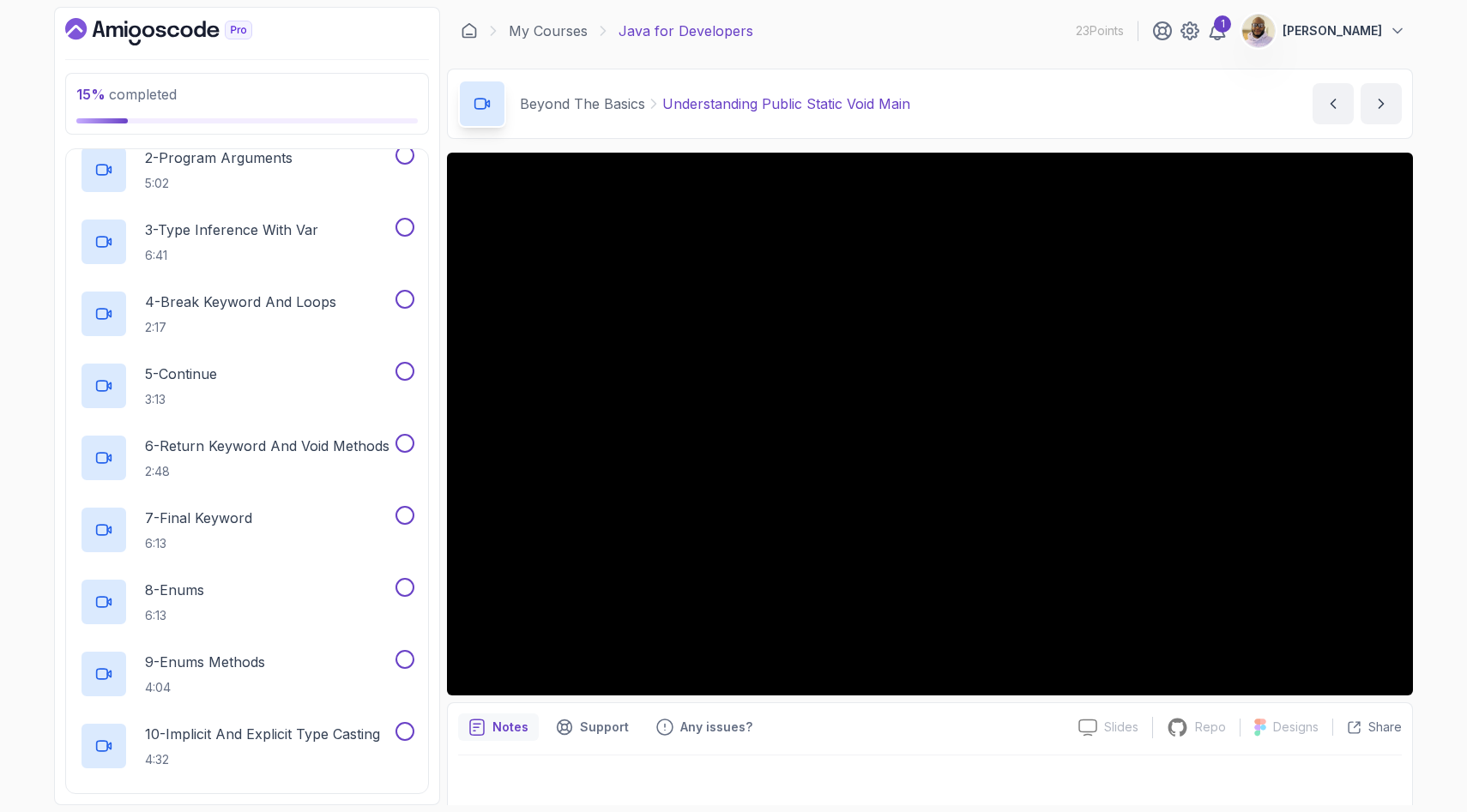
scroll to position [320, 0]
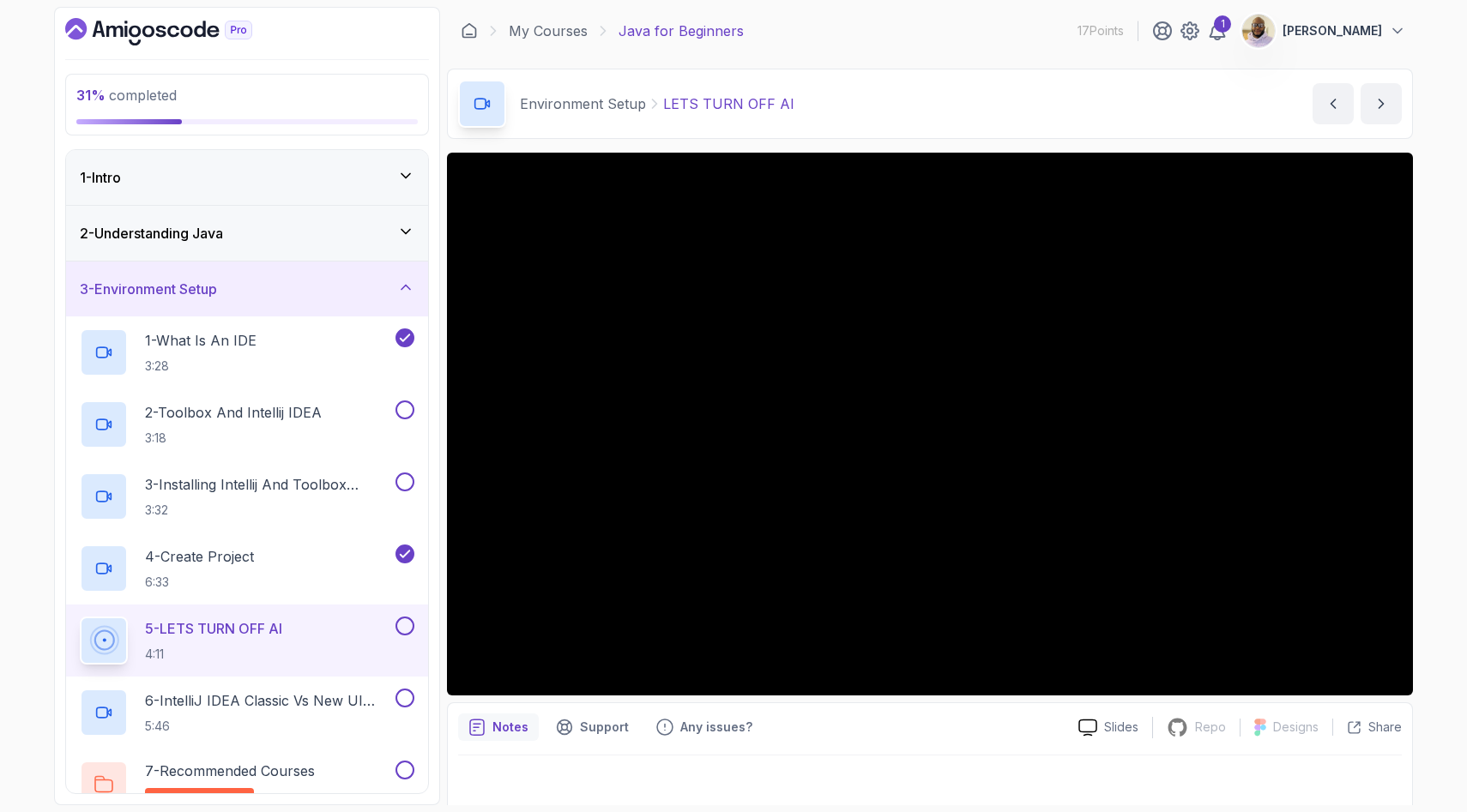
scroll to position [147, 0]
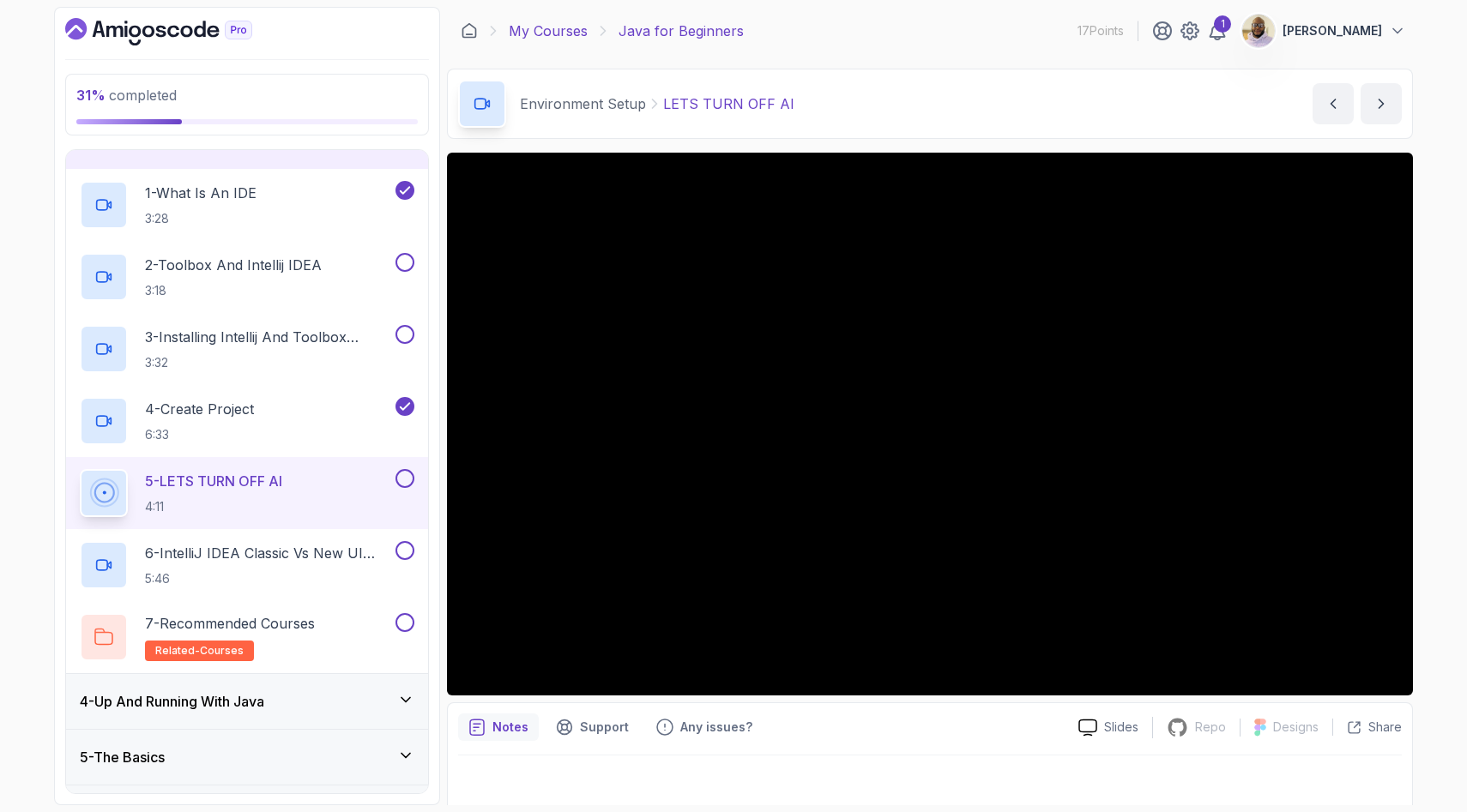
click at [555, 32] on link "My Courses" at bounding box center [548, 30] width 79 height 20
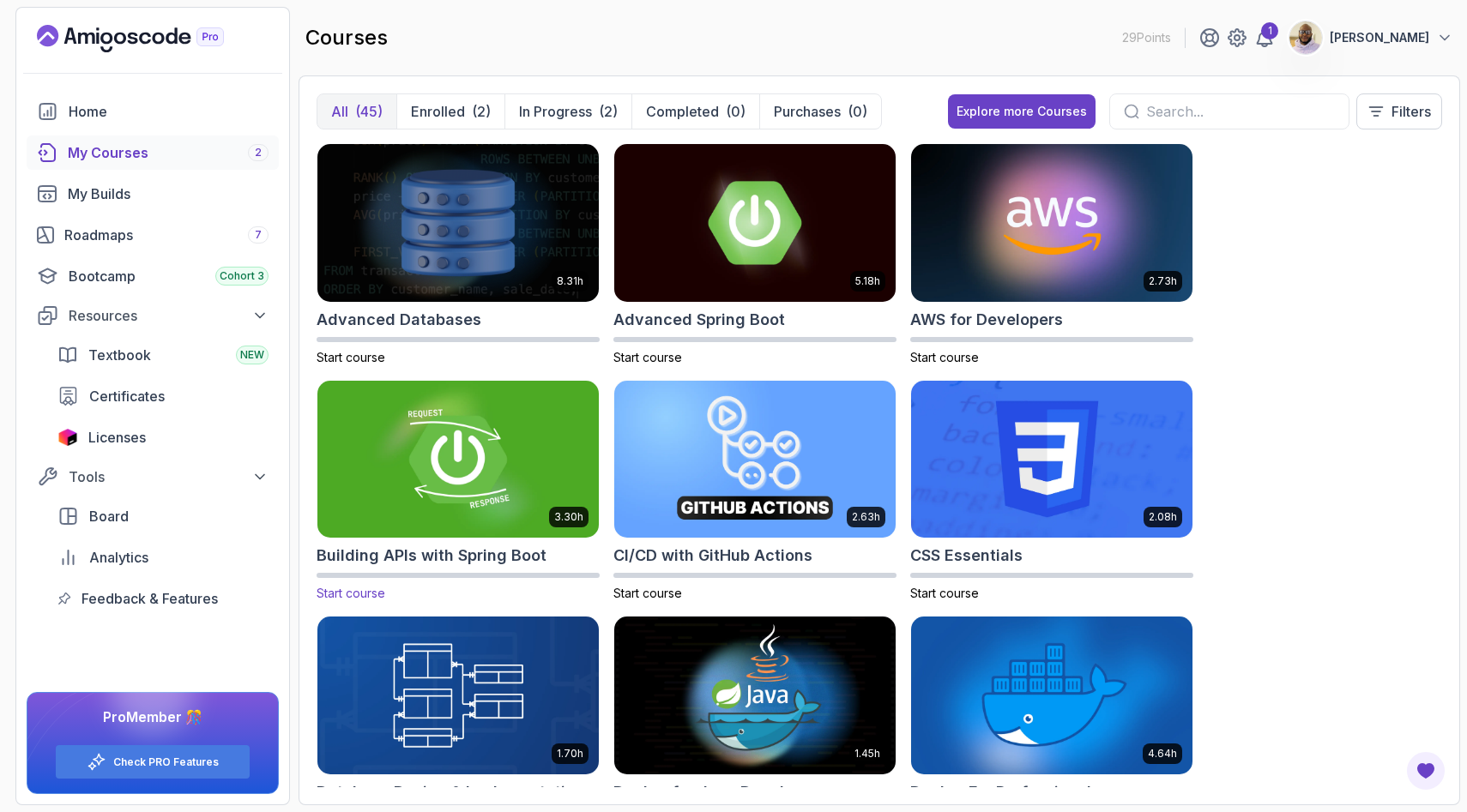
click at [459, 471] on img at bounding box center [458, 459] width 295 height 166
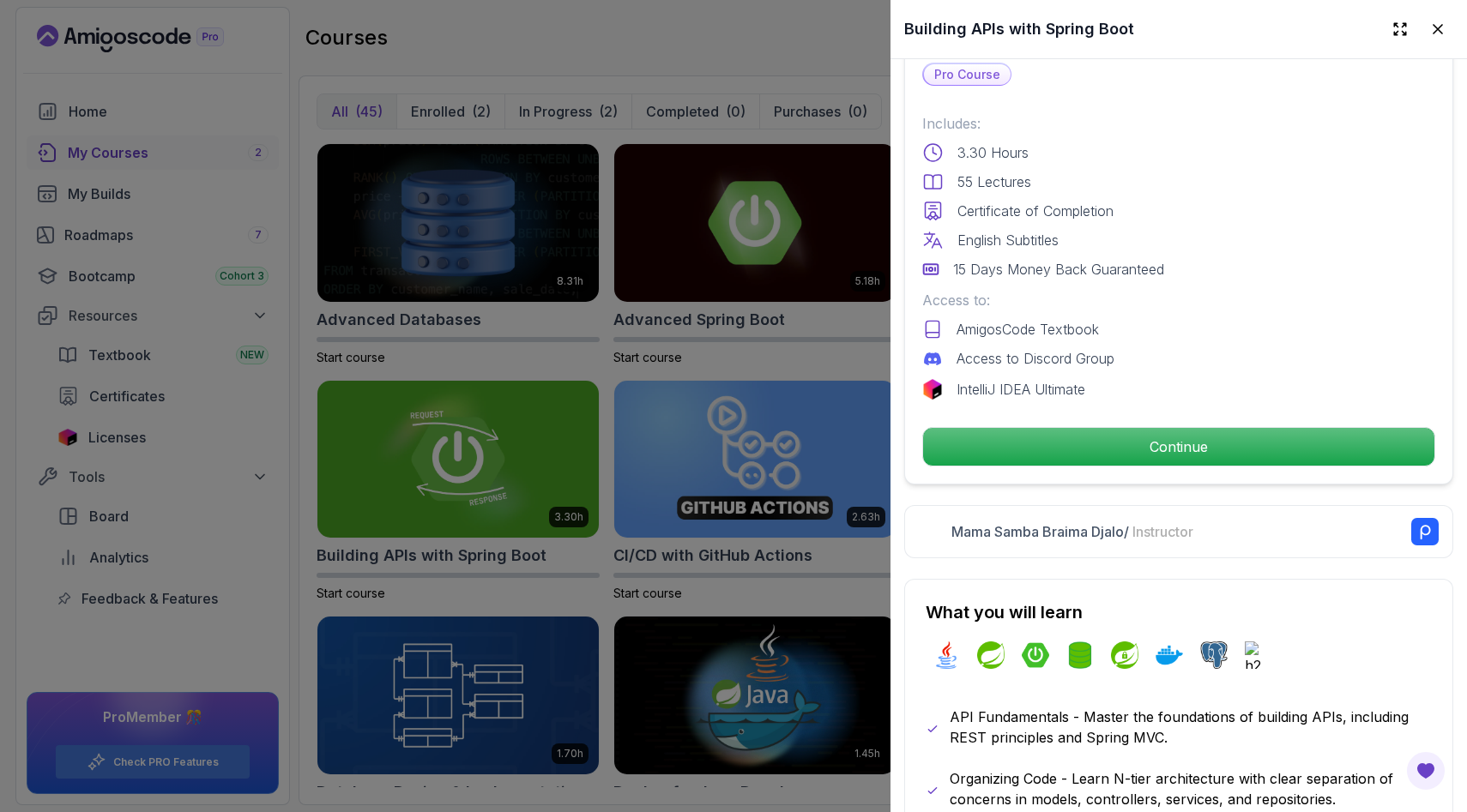
scroll to position [423, 0]
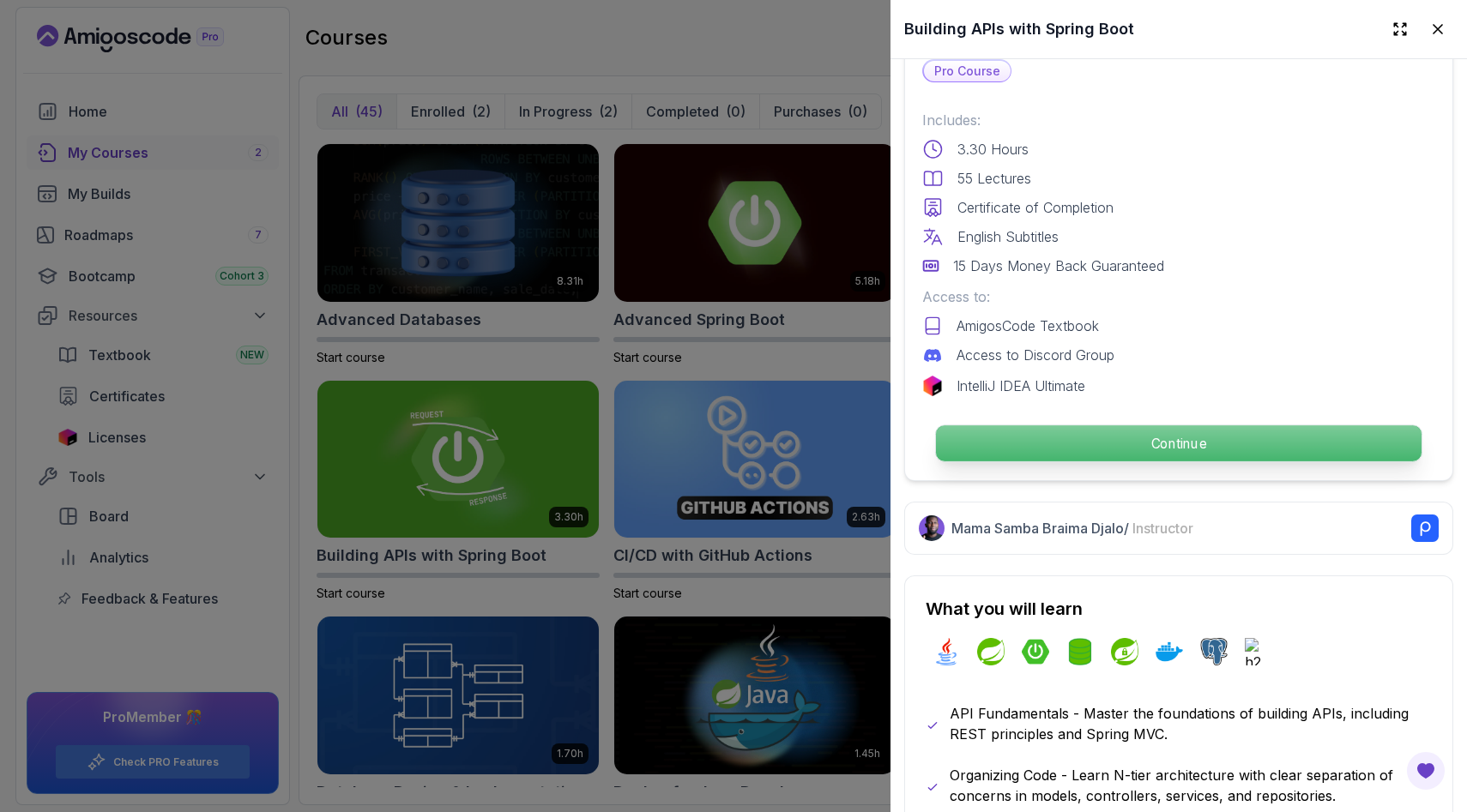
click at [1189, 438] on p "Continue" at bounding box center [1178, 443] width 486 height 36
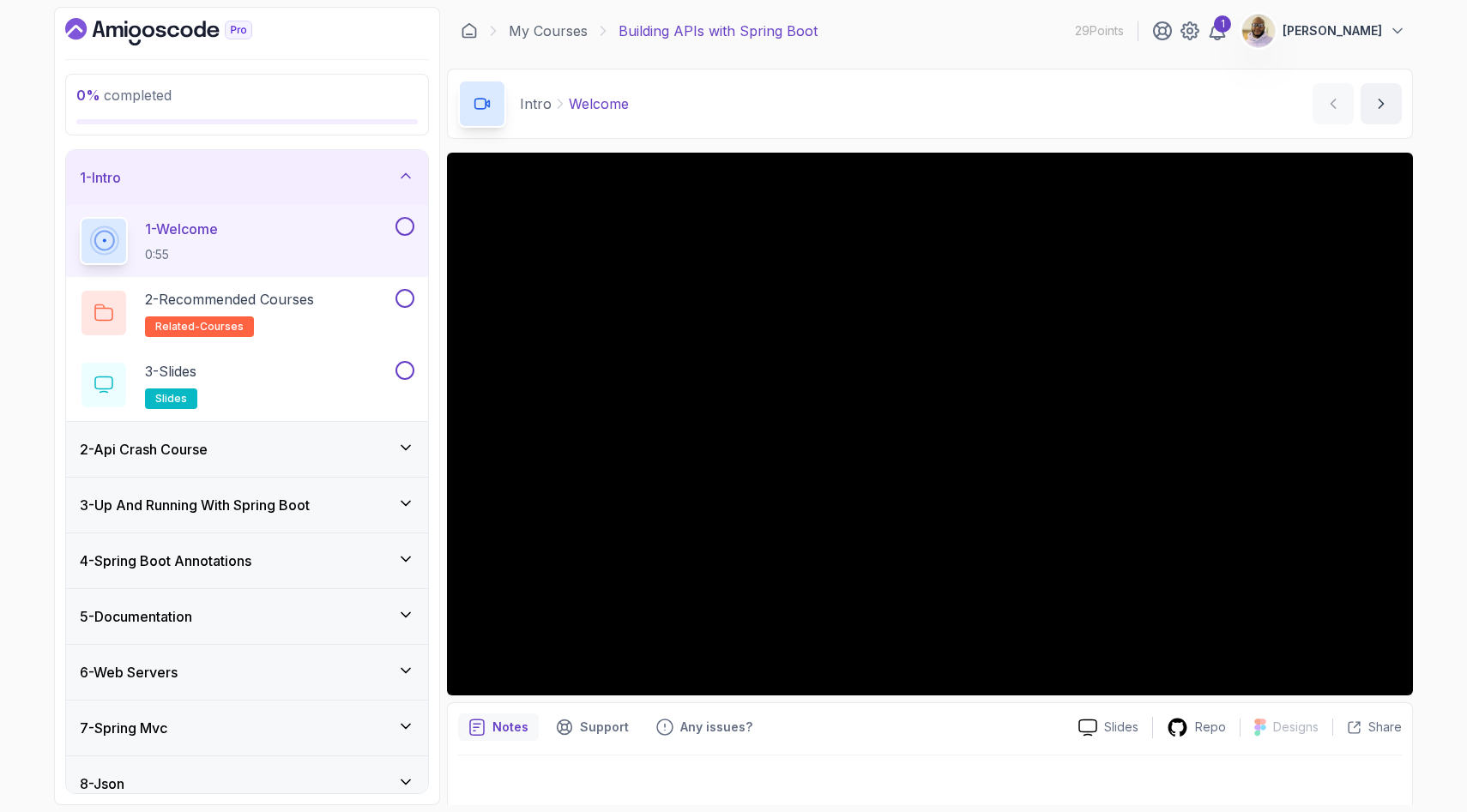
click at [406, 443] on icon at bounding box center [406, 447] width 17 height 17
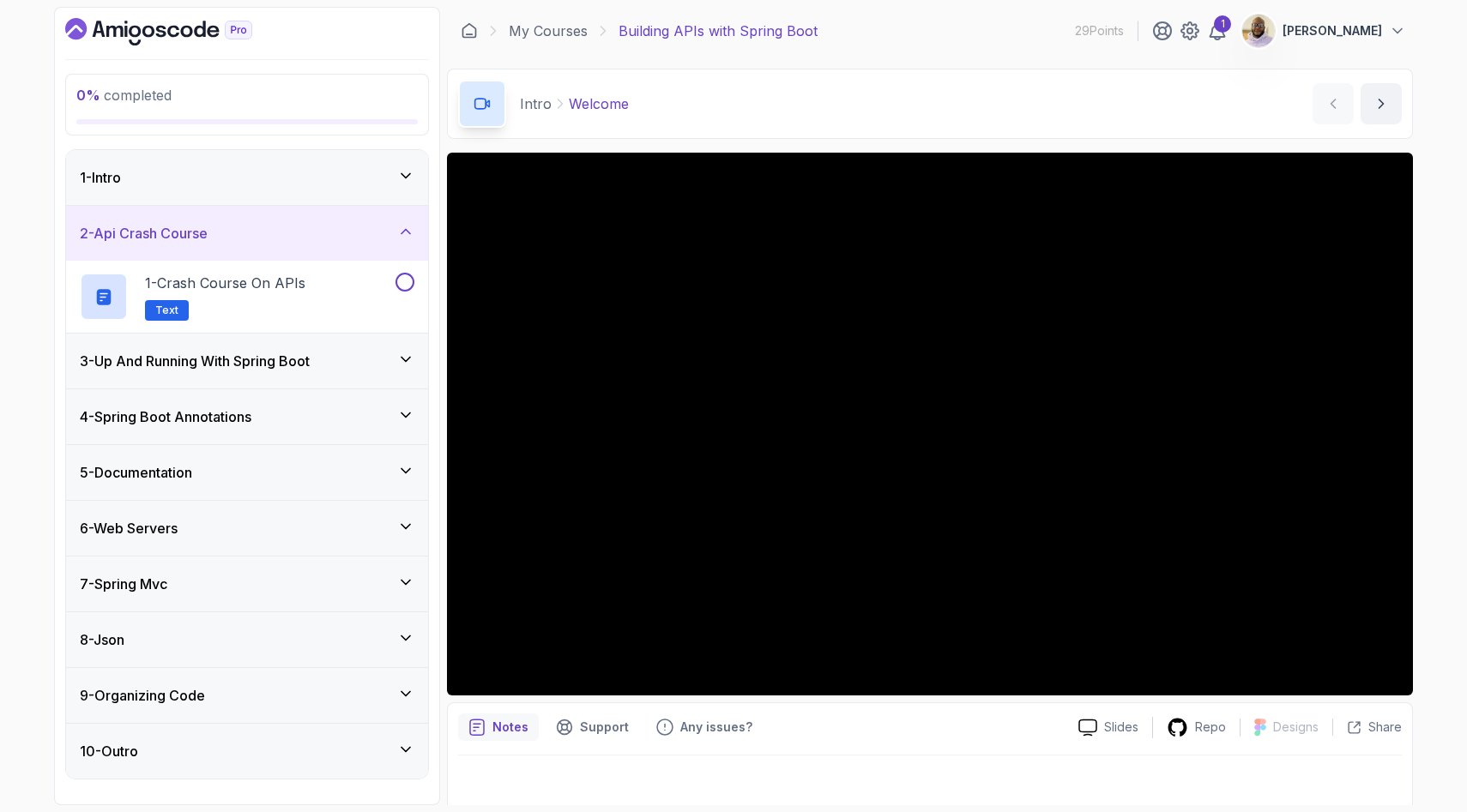
click at [281, 358] on h3 "3 - Up And Running With Spring Boot" at bounding box center [195, 360] width 230 height 20
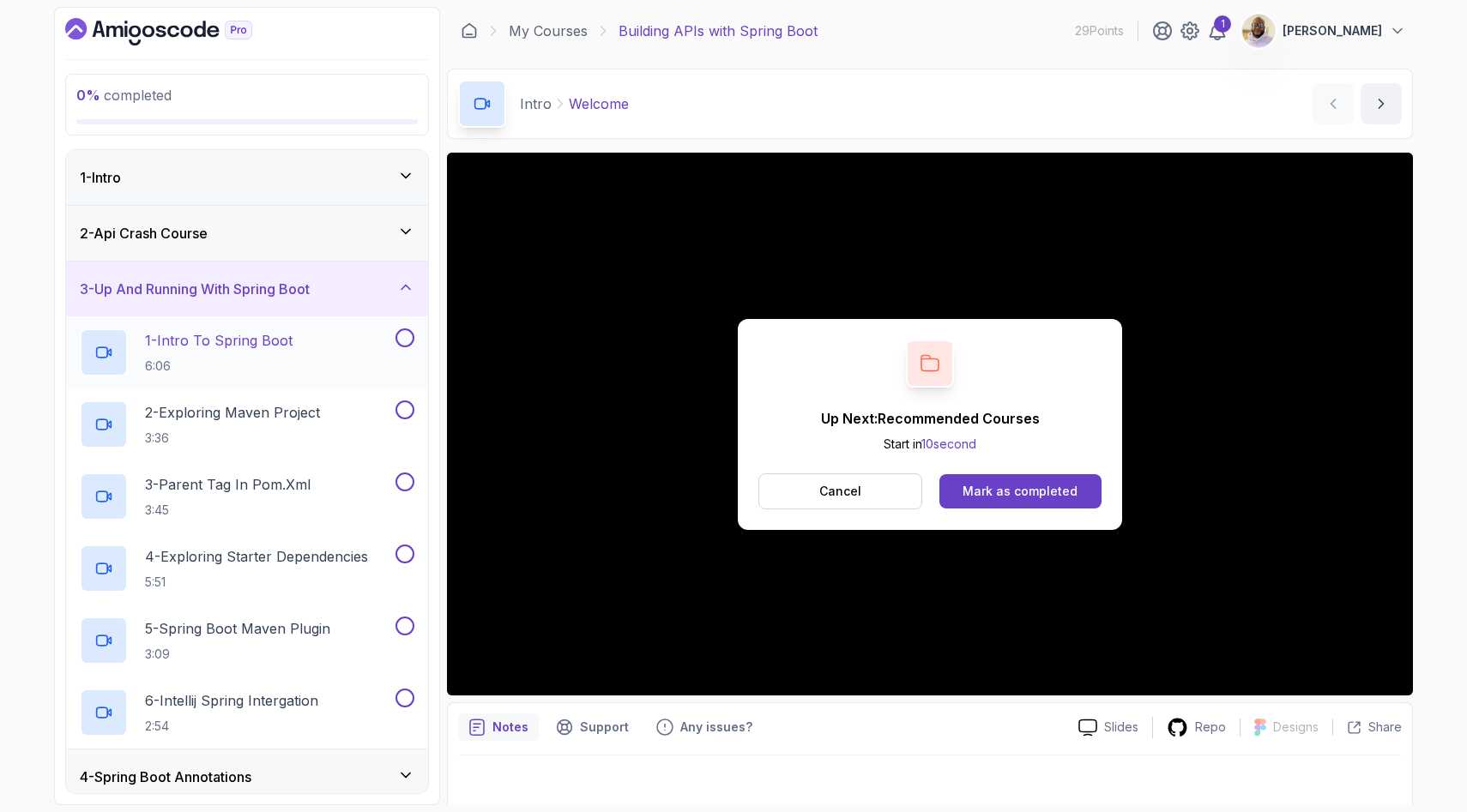
click at [327, 340] on div "1 - Intro To Spring Boot 6:06" at bounding box center [235, 352] width 312 height 48
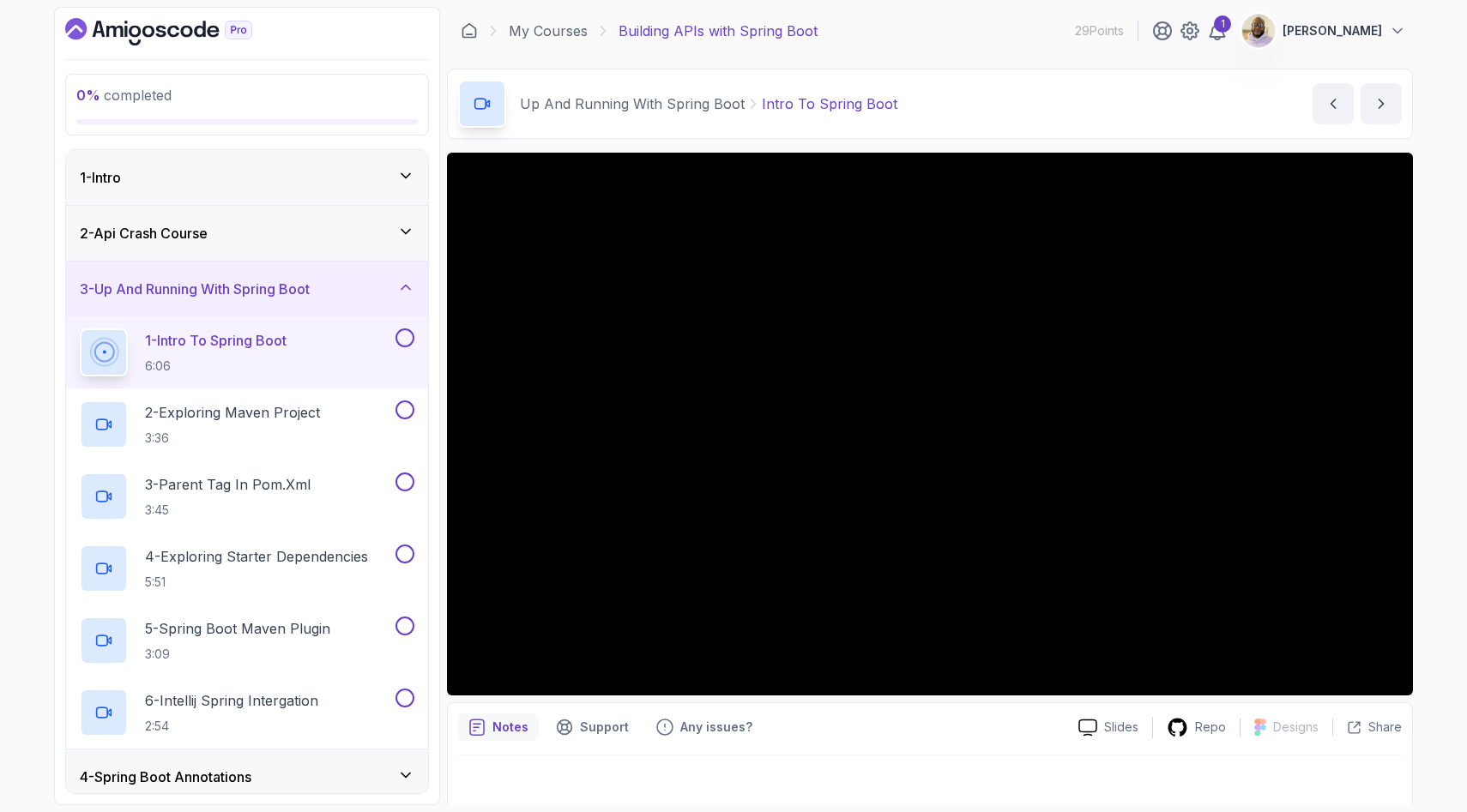
click at [401, 341] on button at bounding box center [405, 337] width 19 height 19
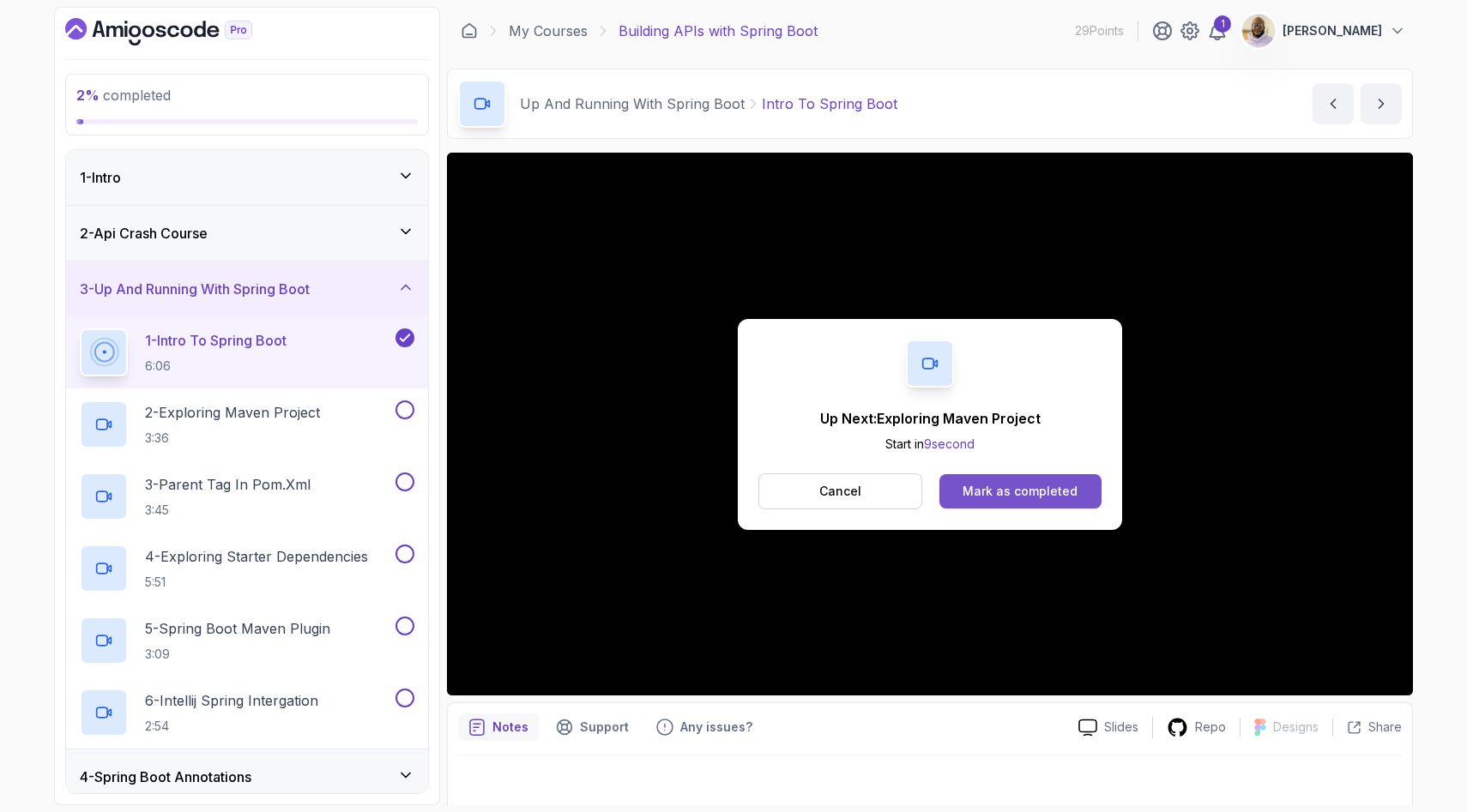
click at [992, 495] on div "Mark as completed" at bounding box center [1019, 491] width 115 height 17
